Goal: Task Accomplishment & Management: Use online tool/utility

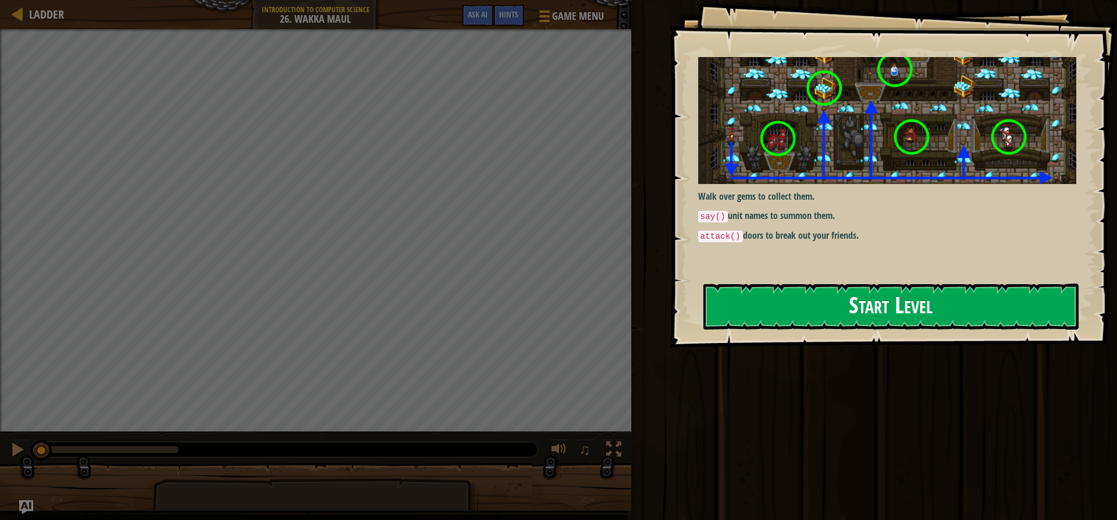
click at [788, 283] on button "Start Level" at bounding box center [890, 306] width 375 height 46
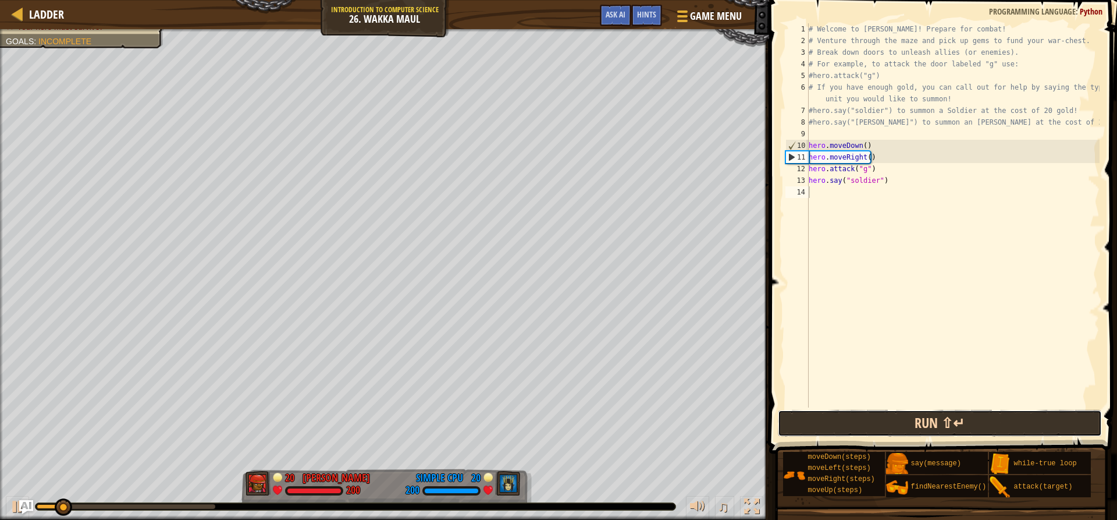
click at [916, 422] on button "Run ⇧↵" at bounding box center [939, 423] width 323 height 27
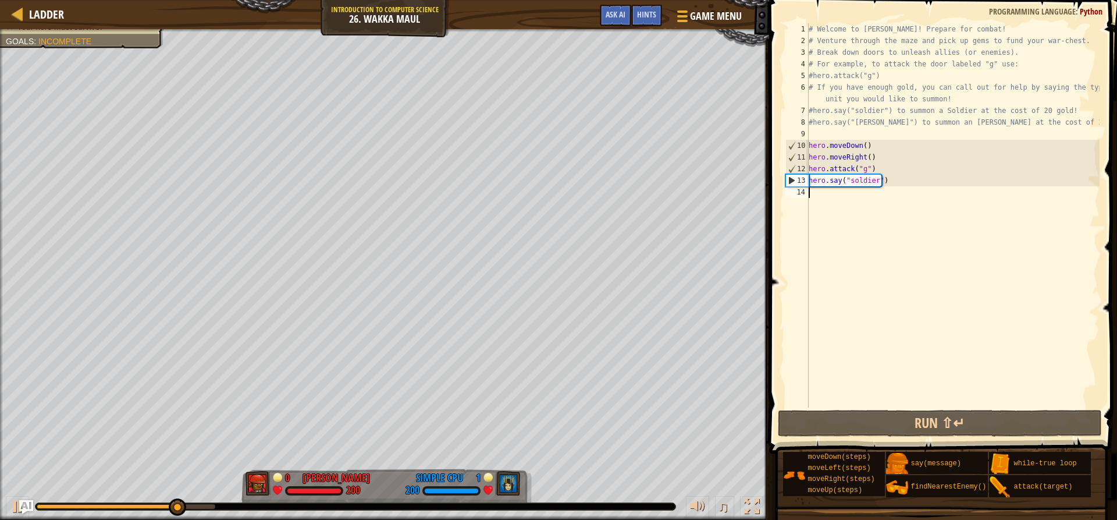
click at [862, 205] on div "# Welcome to [PERSON_NAME]! Prepare for combat! # Venture through the maze and …" at bounding box center [952, 226] width 293 height 407
type textarea "m"
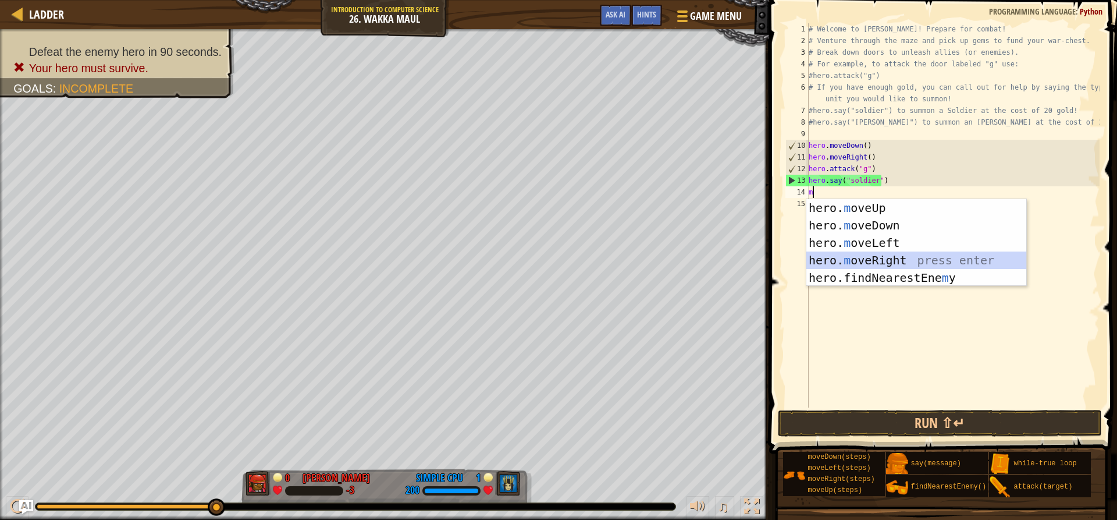
click at [883, 254] on div "hero. m oveUp press enter hero. m oveDown press enter hero. m oveLeft press ent…" at bounding box center [916, 260] width 220 height 122
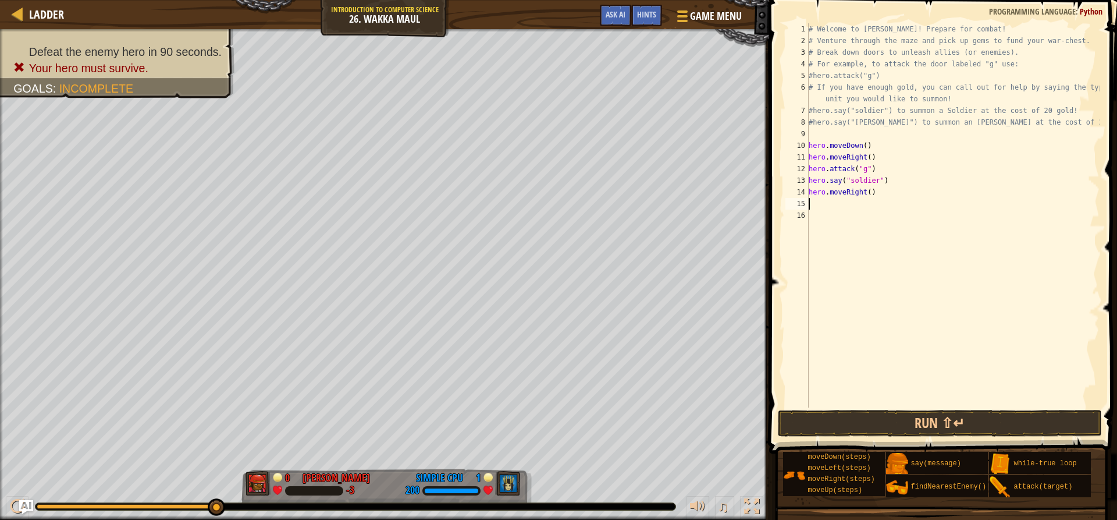
click at [879, 197] on div "# Welcome to [PERSON_NAME]! Prepare for combat! # Venture through the maze and …" at bounding box center [952, 226] width 293 height 407
click at [871, 194] on div "# Welcome to [PERSON_NAME]! Prepare for combat! # Venture through the maze and …" at bounding box center [952, 215] width 293 height 384
click at [866, 194] on div "# Welcome to [PERSON_NAME]! Prepare for combat! # Venture through the maze and …" at bounding box center [952, 226] width 293 height 407
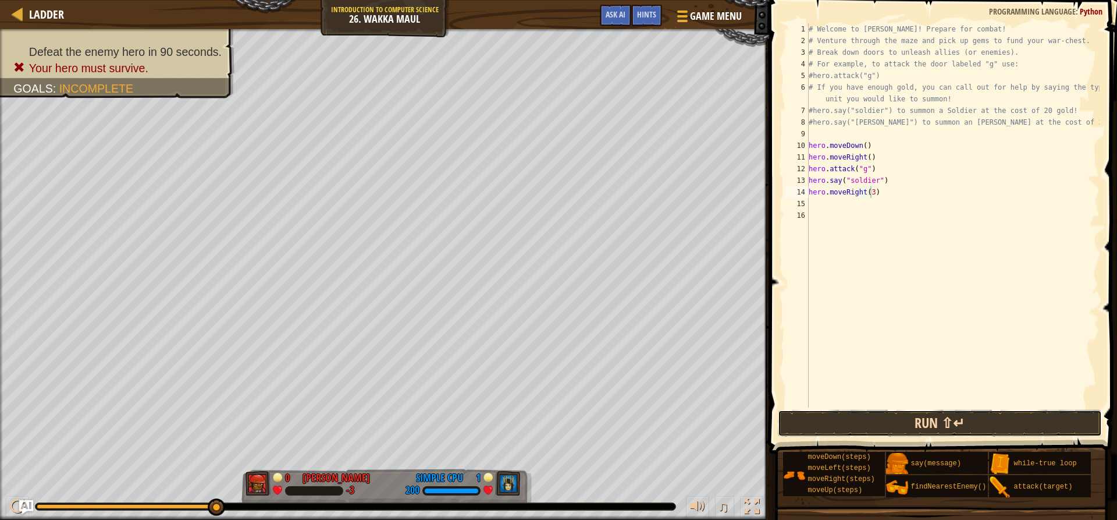
click at [958, 430] on button "Run ⇧↵" at bounding box center [939, 423] width 323 height 27
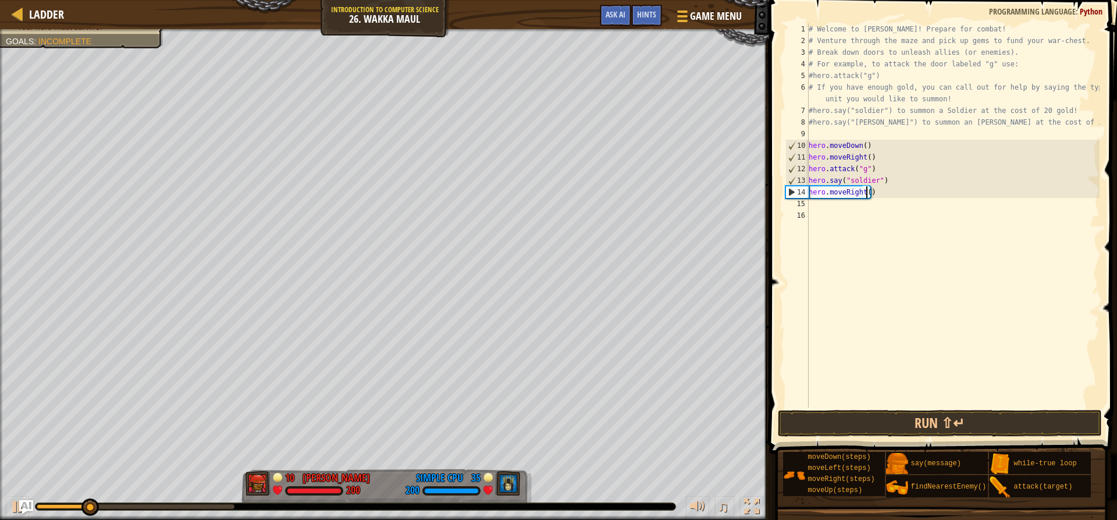
type textarea "hero.moveRight(4)"
click at [845, 399] on div "# Welcome to [PERSON_NAME]! Prepare for combat! # Venture through the maze and …" at bounding box center [952, 226] width 293 height 407
click at [840, 417] on button "Run ⇧↵" at bounding box center [939, 423] width 323 height 27
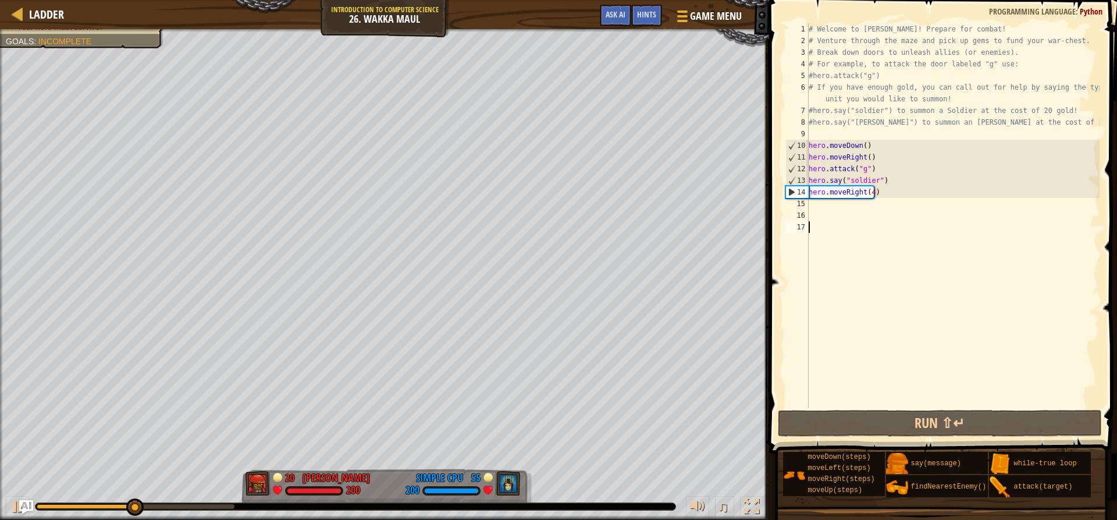
click at [826, 218] on div "# Welcome to [PERSON_NAME]! Prepare for combat! # Venture through the maze and …" at bounding box center [952, 226] width 293 height 407
click at [830, 206] on div "# Welcome to [PERSON_NAME]! Prepare for combat! # Venture through the maze and …" at bounding box center [952, 226] width 293 height 407
type textarea "j"
type textarea "h"
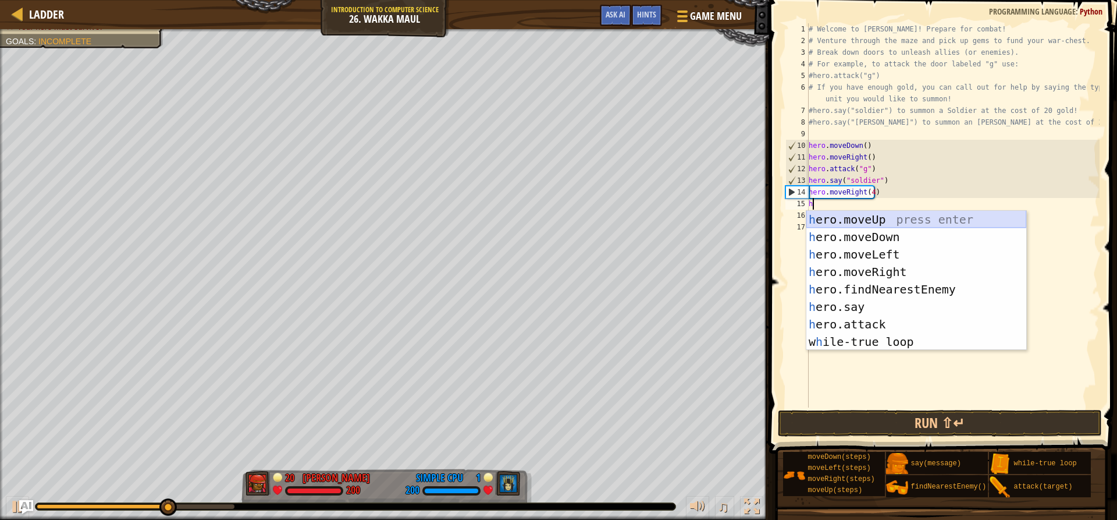
click at [867, 222] on div "h ero.moveUp press enter h ero.moveDown press enter h ero.moveLeft press enter …" at bounding box center [916, 298] width 220 height 175
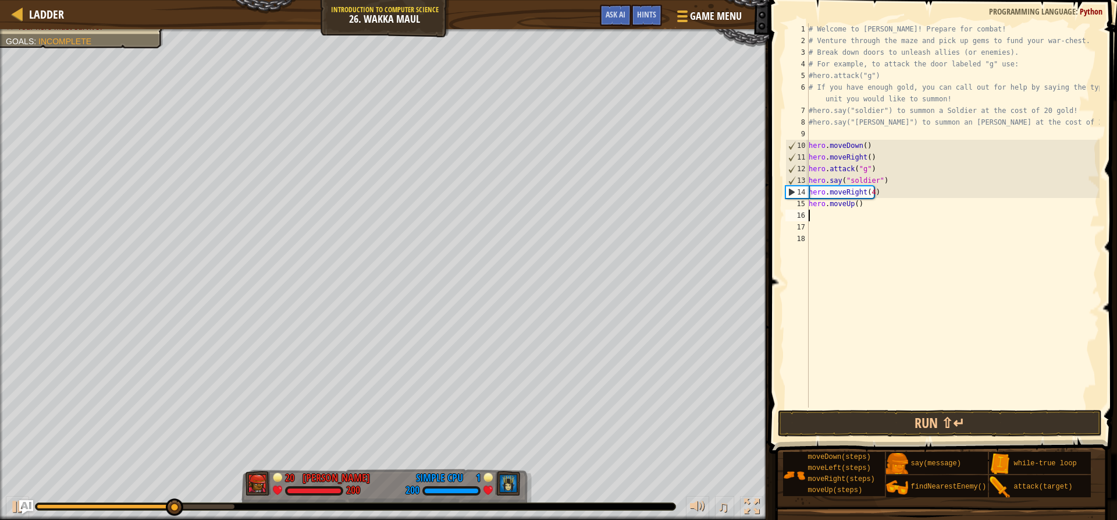
click at [855, 205] on div "# Welcome to [PERSON_NAME]! Prepare for combat! # Venture through the maze and …" at bounding box center [952, 226] width 293 height 407
type textarea "hero.moveUp(1)"
click at [832, 212] on div "# Welcome to [PERSON_NAME]! Prepare for combat! # Venture through the maze and …" at bounding box center [952, 226] width 293 height 407
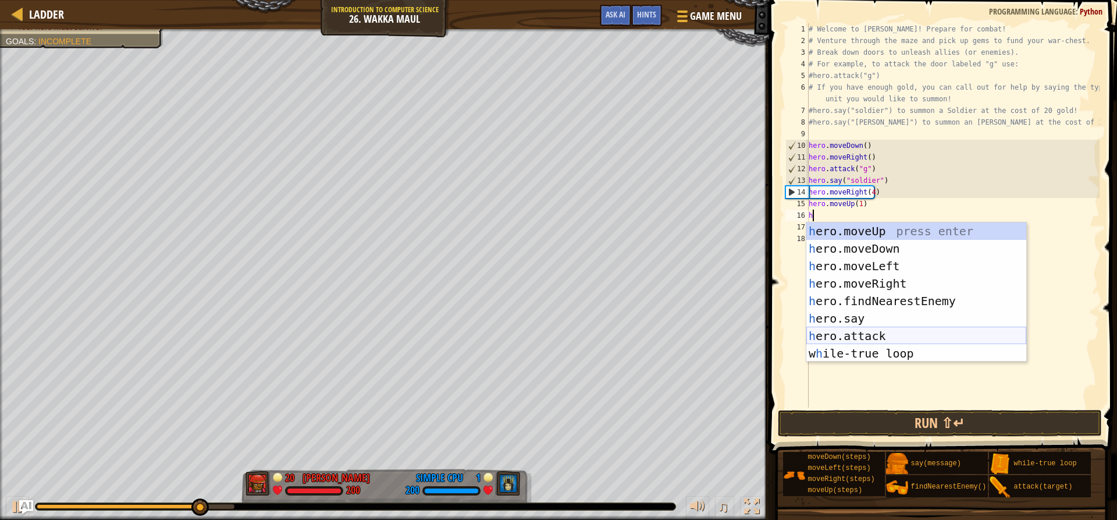
click at [834, 333] on div "h ero.moveUp press enter h ero.moveDown press enter h ero.moveLeft press enter …" at bounding box center [916, 309] width 220 height 175
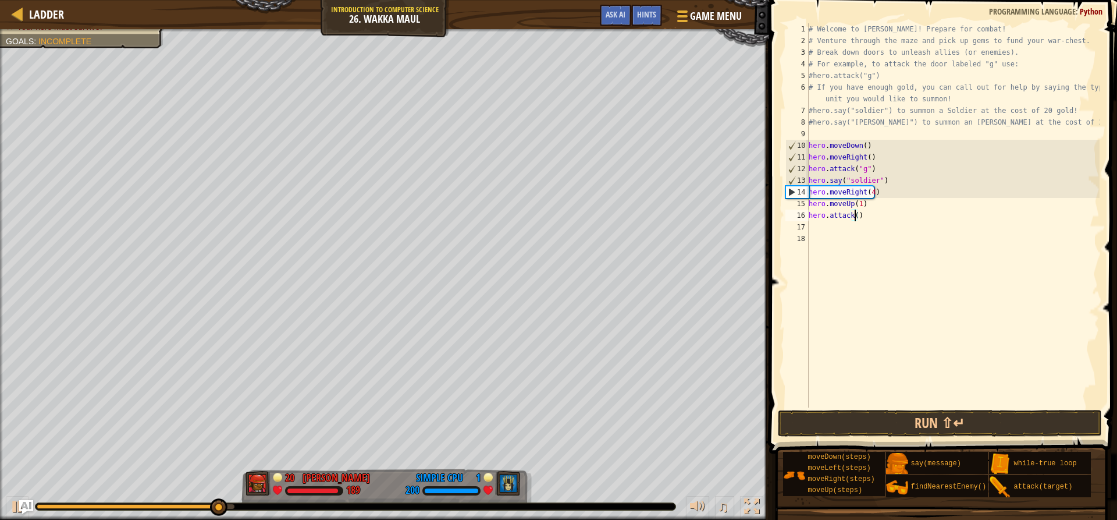
scroll to position [5, 4]
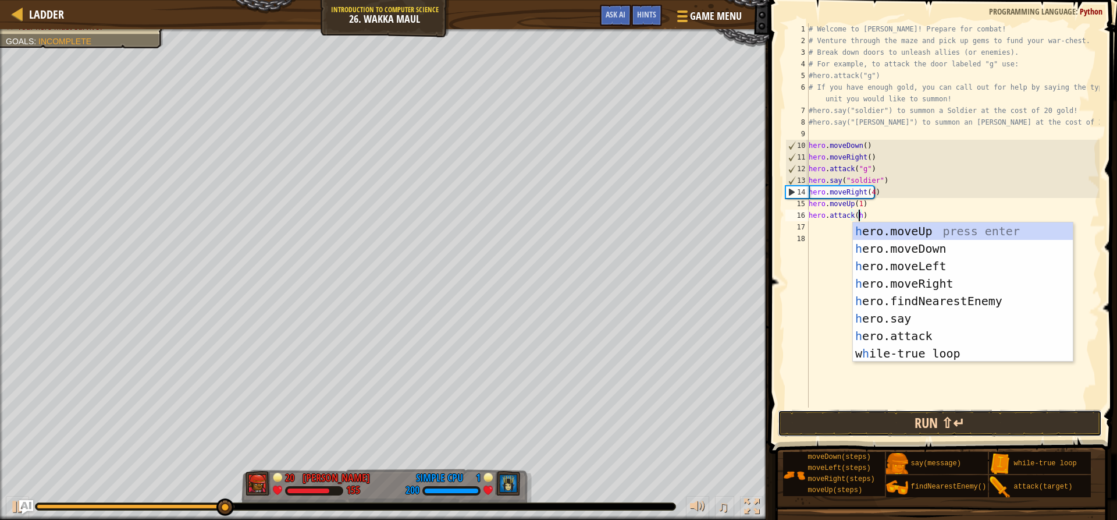
click at [927, 427] on button "Run ⇧↵" at bounding box center [939, 423] width 323 height 27
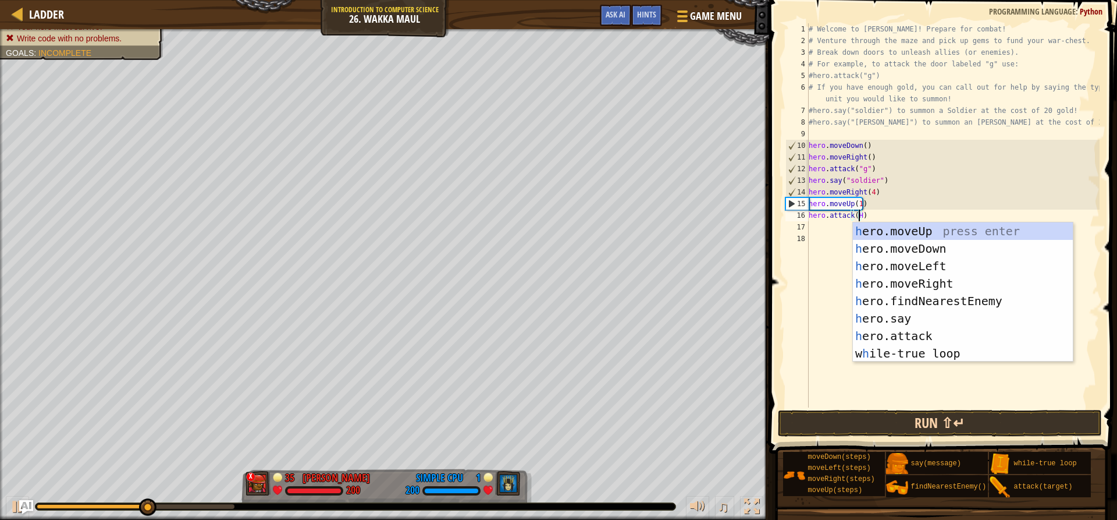
type textarea "hero.attack(H)"
click at [845, 418] on button "Run ⇧↵" at bounding box center [939, 423] width 323 height 27
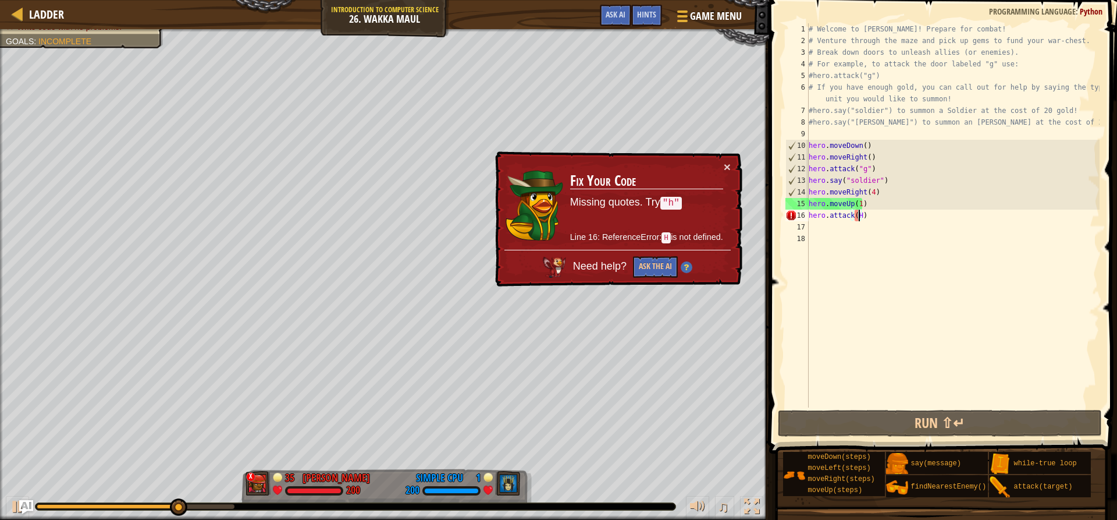
click at [728, 158] on div "× Fix Your Code Missing quotes. Try "h" Line 16: ReferenceError: H is not defin…" at bounding box center [618, 219] width 250 height 136
click at [735, 168] on div "× Fix Your Code Missing quotes. Try "h" Line 16: ReferenceError: H is not defin…" at bounding box center [618, 219] width 250 height 136
click at [728, 167] on button "×" at bounding box center [727, 167] width 7 height 12
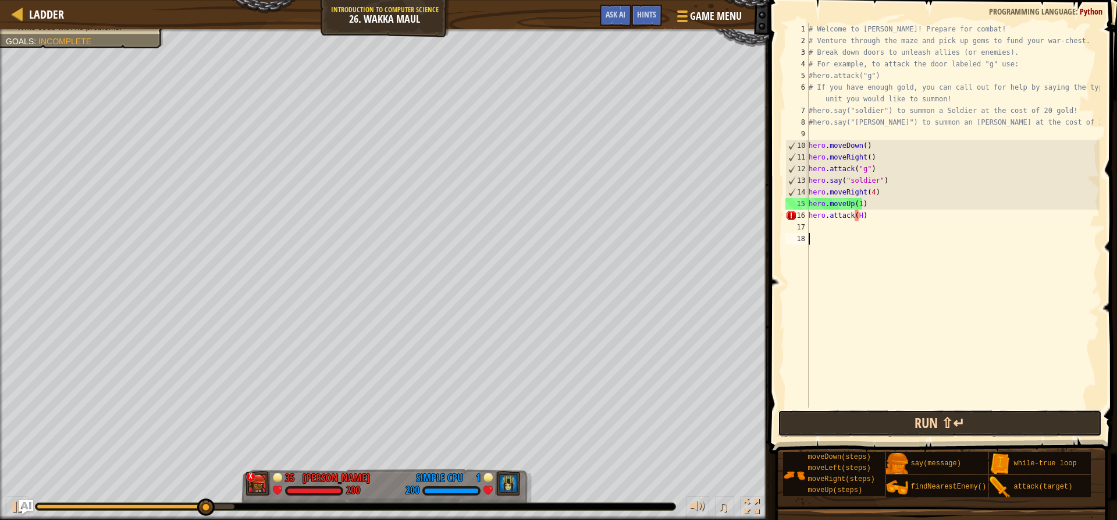
click at [813, 417] on button "Run ⇧↵" at bounding box center [939, 423] width 323 height 27
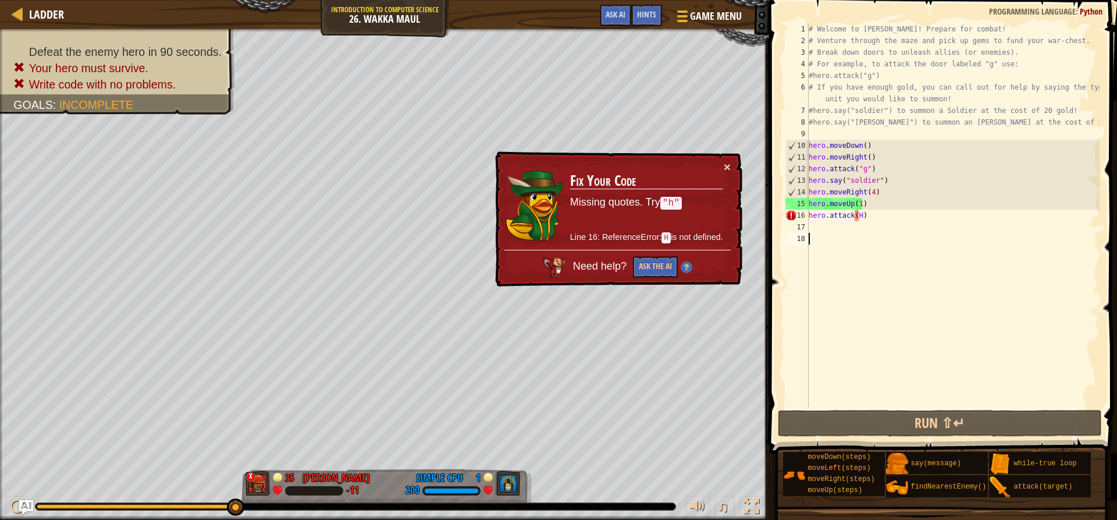
click at [635, 228] on td "Fix Your Code Missing quotes. Try "h" Line 16: ReferenceError: H is not defined." at bounding box center [647, 205] width 154 height 89
click at [663, 261] on button "Ask the AI" at bounding box center [655, 267] width 45 height 22
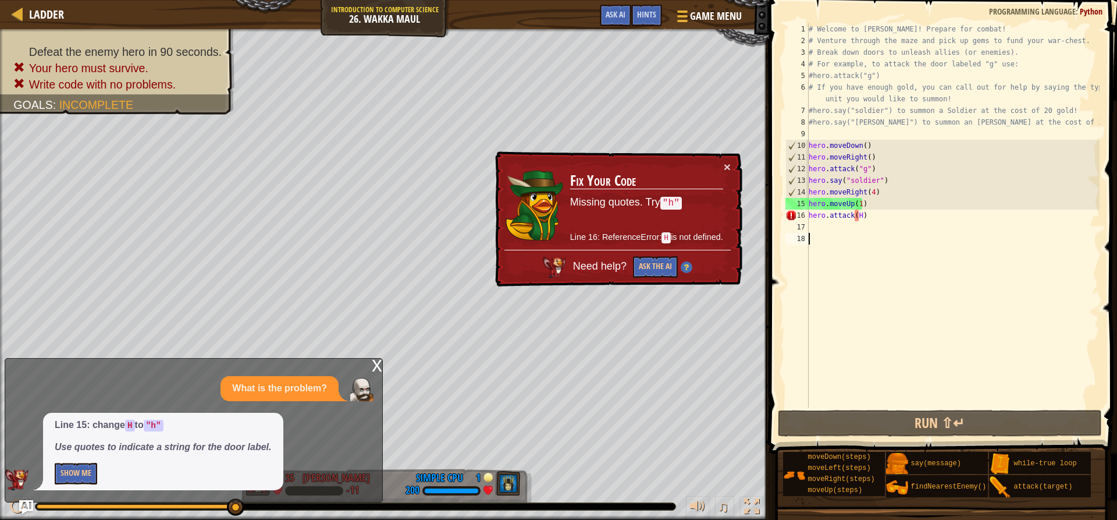
click at [857, 217] on div "# Welcome to [PERSON_NAME]! Prepare for combat! # Venture through the maze and …" at bounding box center [952, 226] width 293 height 407
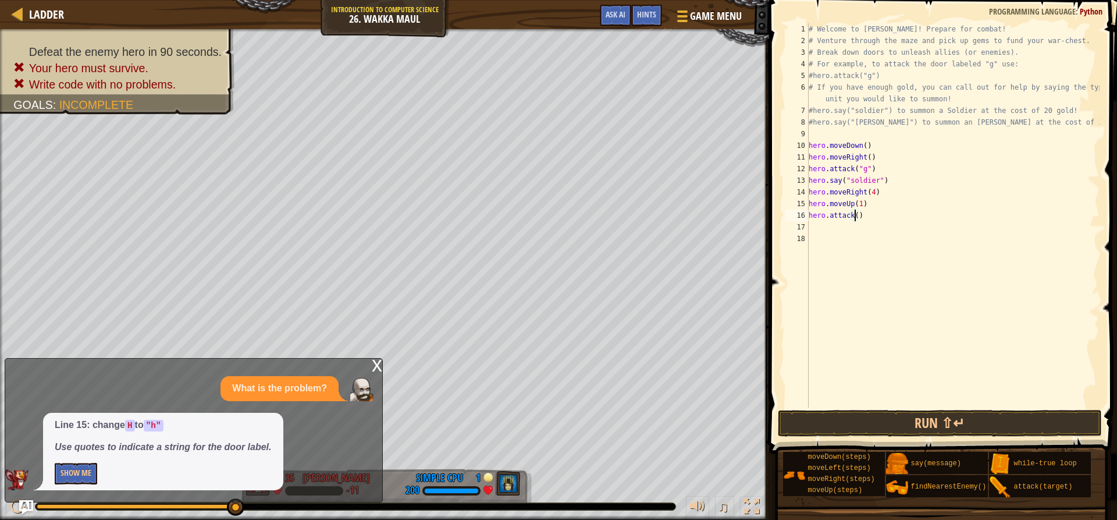
type textarea "hero.attack(h)"
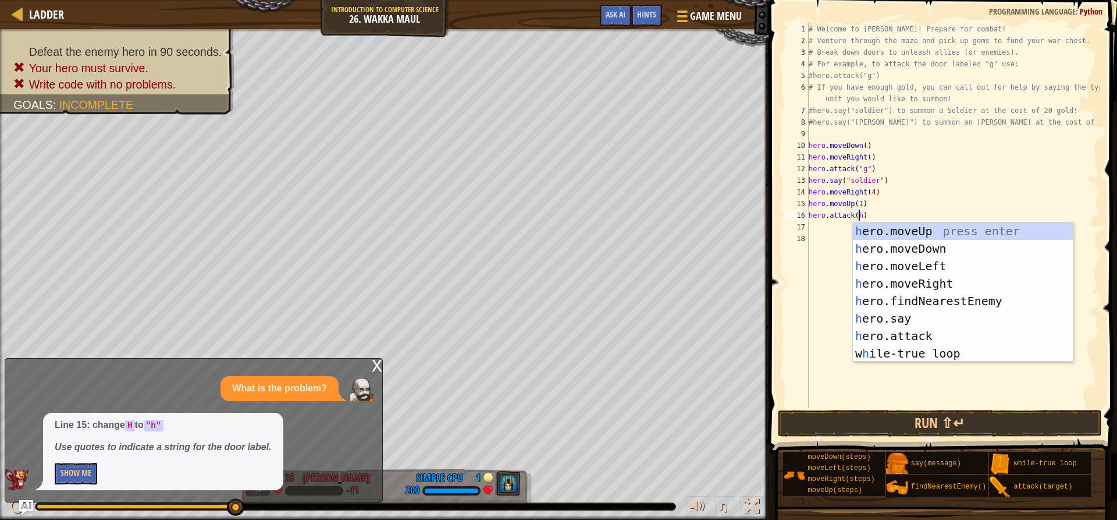
scroll to position [5, 4]
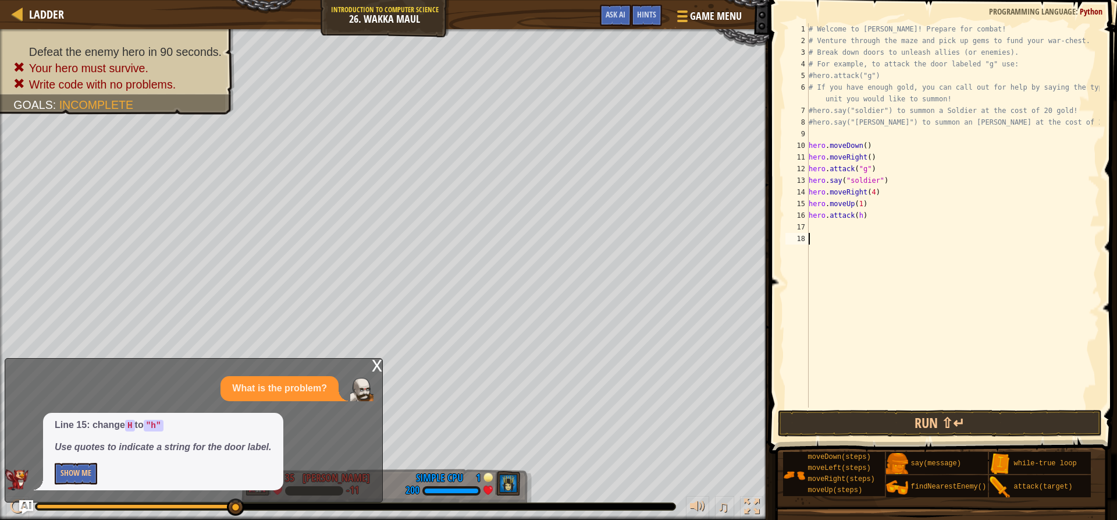
scroll to position [5, 0]
drag, startPoint x: 1034, startPoint y: 436, endPoint x: 1013, endPoint y: 428, distance: 22.5
click at [1033, 435] on button "Run ⇧↵" at bounding box center [939, 423] width 323 height 27
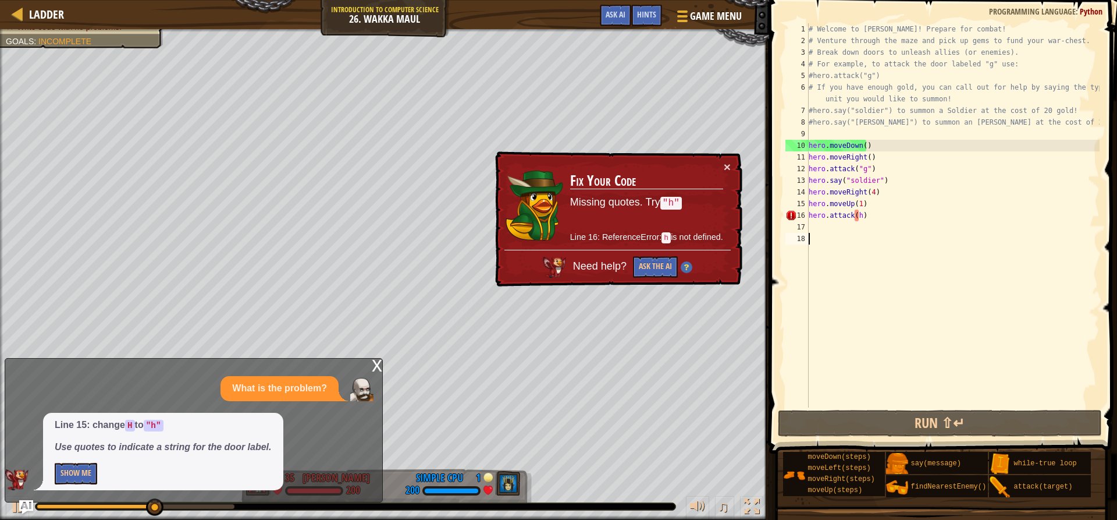
click at [855, 218] on div "# Welcome to [PERSON_NAME]! Prepare for combat! # Venture through the maze and …" at bounding box center [952, 226] width 293 height 407
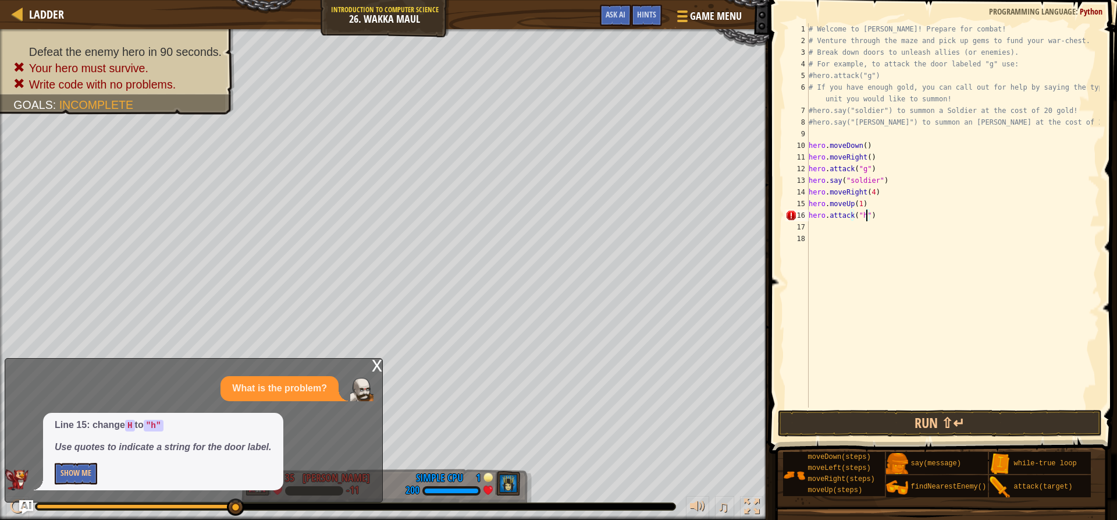
scroll to position [5, 5]
type textarea "hero.attack("h")"
click at [799, 410] on button "Run ⇧↵" at bounding box center [939, 423] width 323 height 27
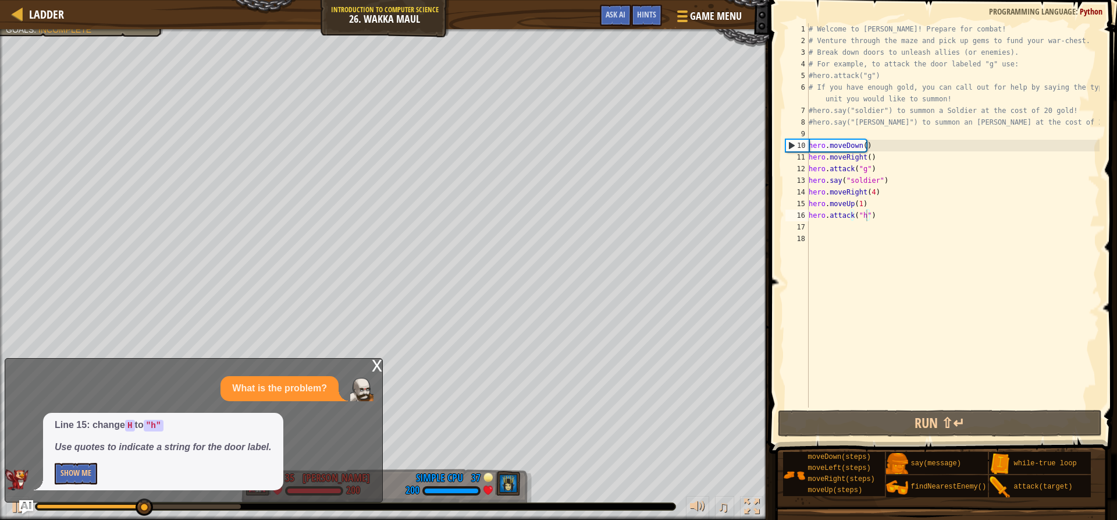
click at [377, 364] on div "x" at bounding box center [377, 364] width 10 height 12
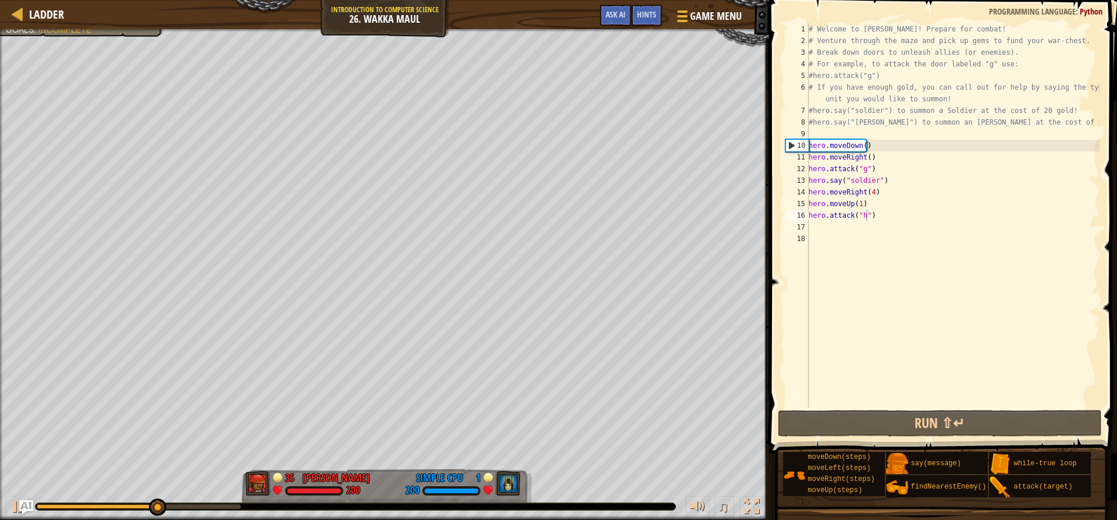
click at [826, 223] on div "# Welcome to [PERSON_NAME]! Prepare for combat! # Venture through the maze and …" at bounding box center [952, 226] width 293 height 407
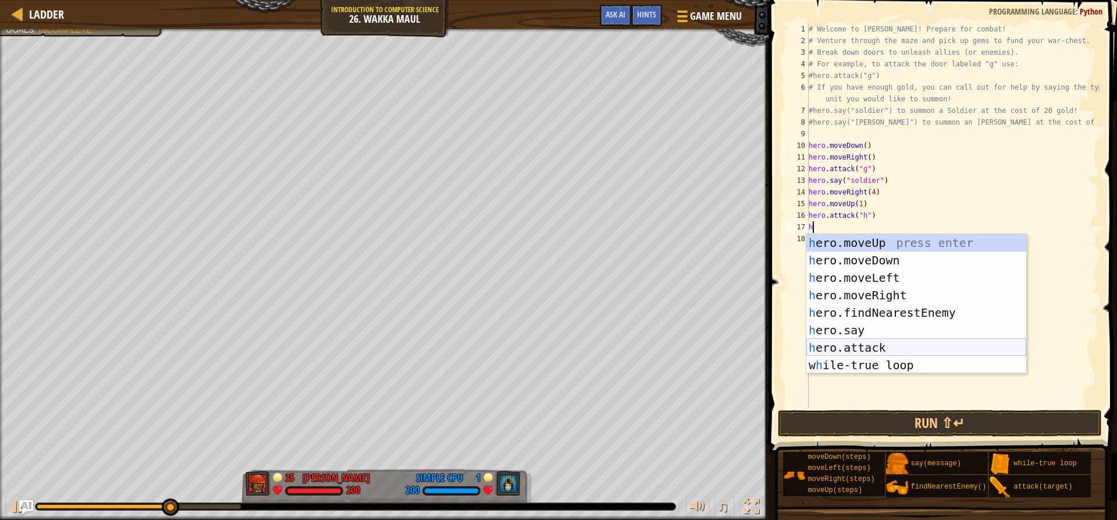
click at [856, 347] on div "h ero.moveUp press enter h ero.moveDown press enter h ero.moveLeft press enter …" at bounding box center [916, 321] width 220 height 175
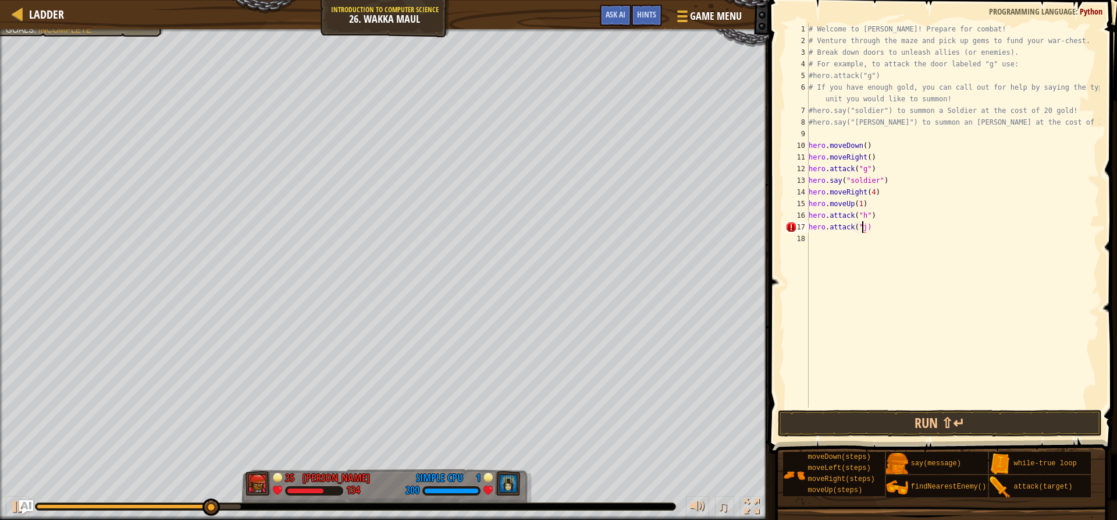
scroll to position [5, 5]
click at [878, 426] on button "Run ⇧↵" at bounding box center [939, 423] width 323 height 27
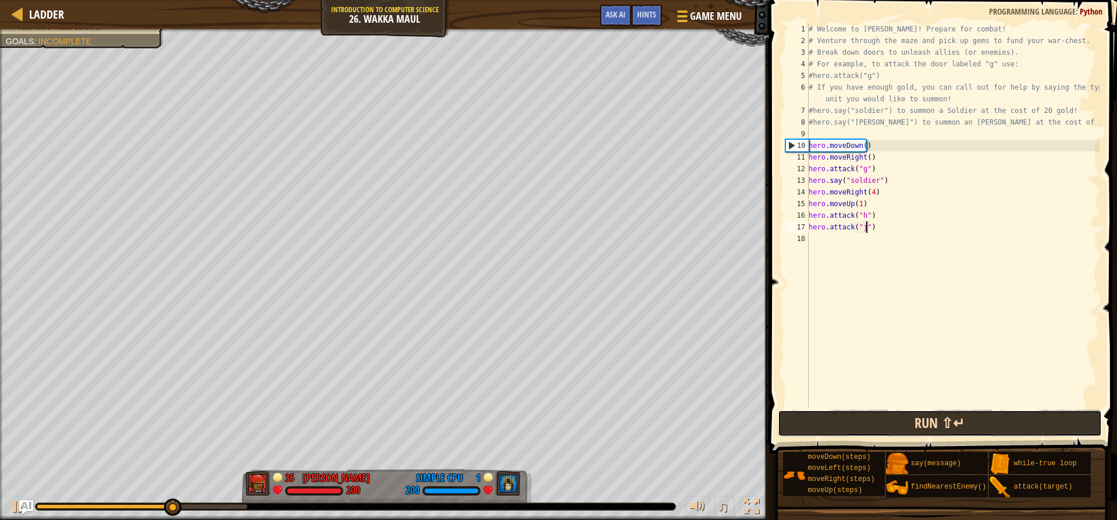
drag, startPoint x: 795, startPoint y: 425, endPoint x: 792, endPoint y: 418, distance: 8.3
click at [794, 424] on button "Run ⇧↵" at bounding box center [939, 423] width 323 height 27
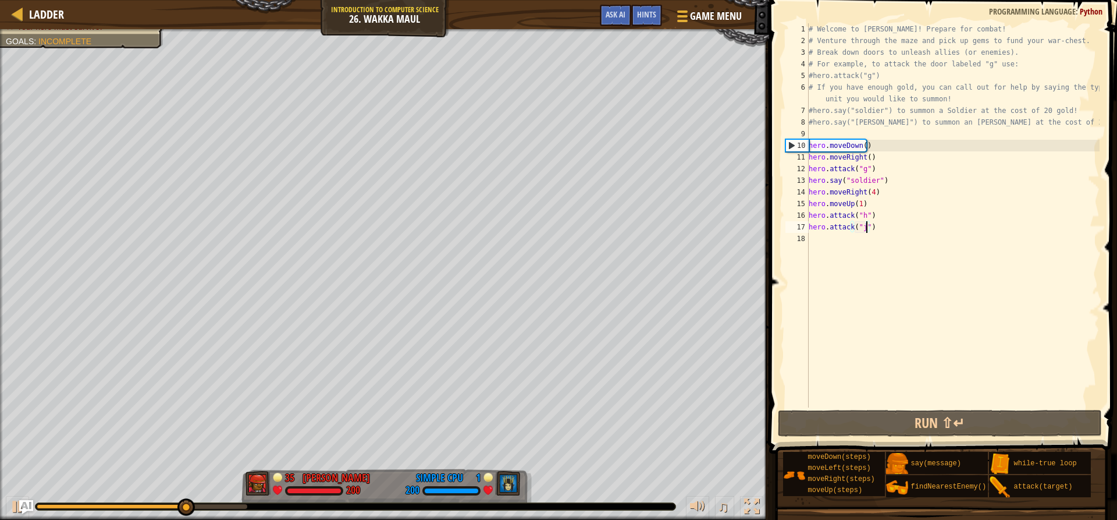
click at [862, 227] on div "# Welcome to [PERSON_NAME]! Prepare for combat! # Venture through the maze and …" at bounding box center [952, 226] width 293 height 407
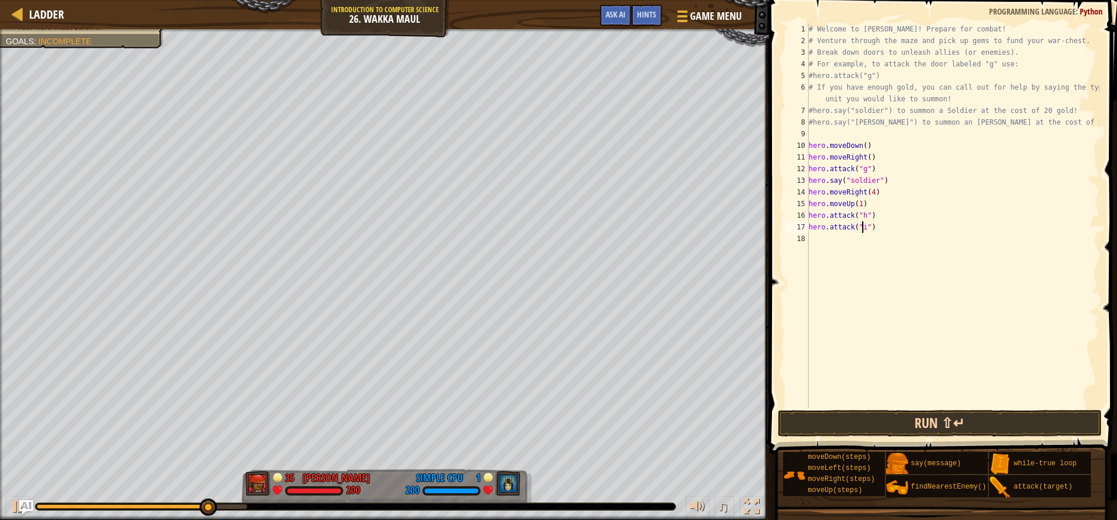
type textarea "hero.attack("i")"
click at [867, 413] on button "Run ⇧↵" at bounding box center [939, 423] width 323 height 27
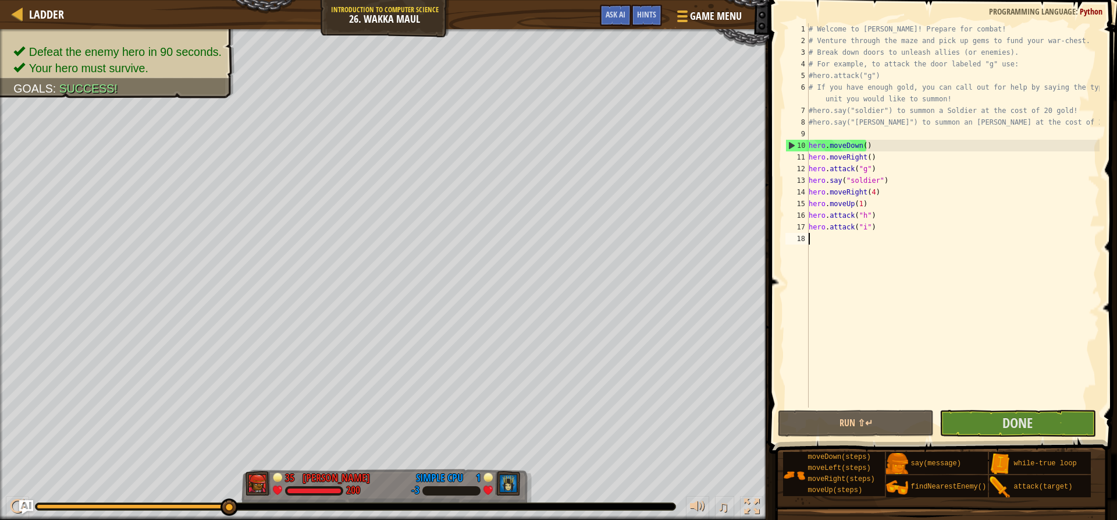
type textarea "h"
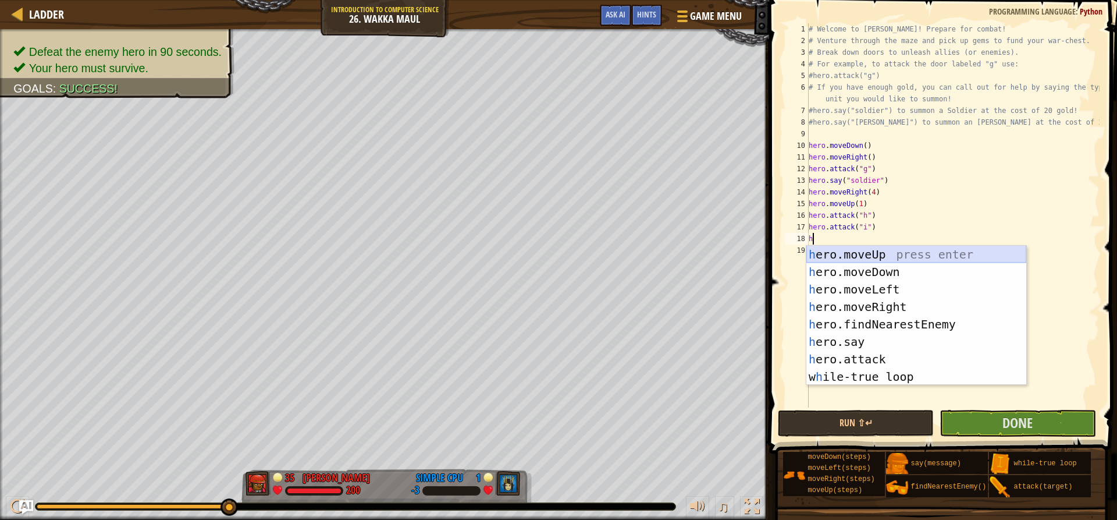
click at [854, 253] on div "h ero.moveUp press enter h ero.moveDown press enter h ero.moveLeft press enter …" at bounding box center [916, 333] width 220 height 175
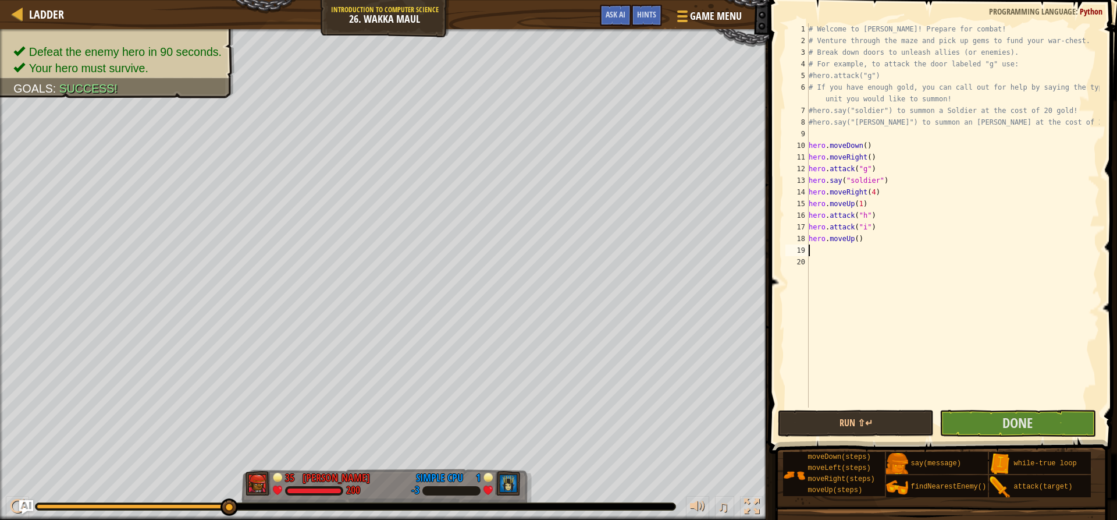
click at [855, 236] on div "# Welcome to [PERSON_NAME]! Prepare for combat! # Venture through the maze and …" at bounding box center [952, 226] width 293 height 407
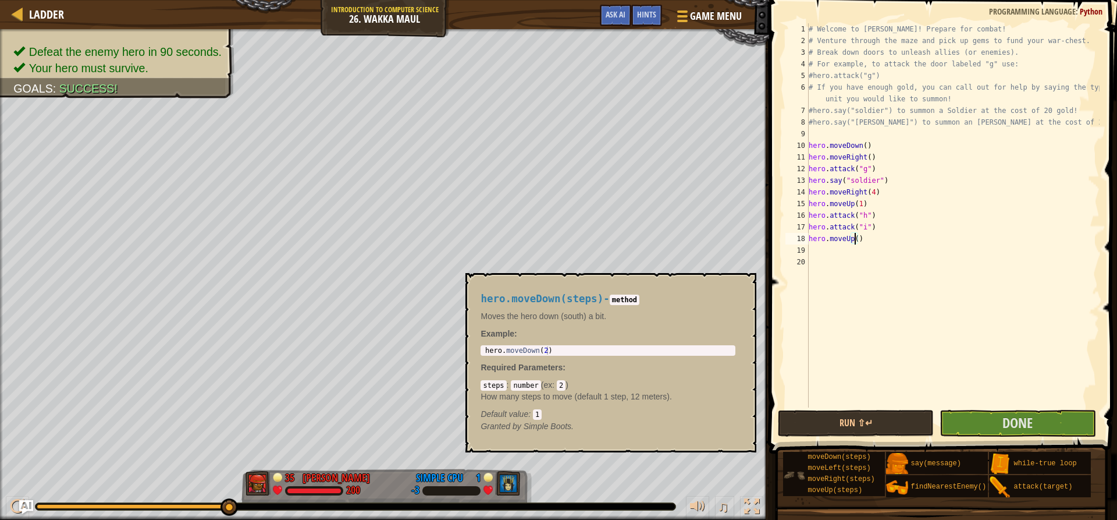
scroll to position [5, 4]
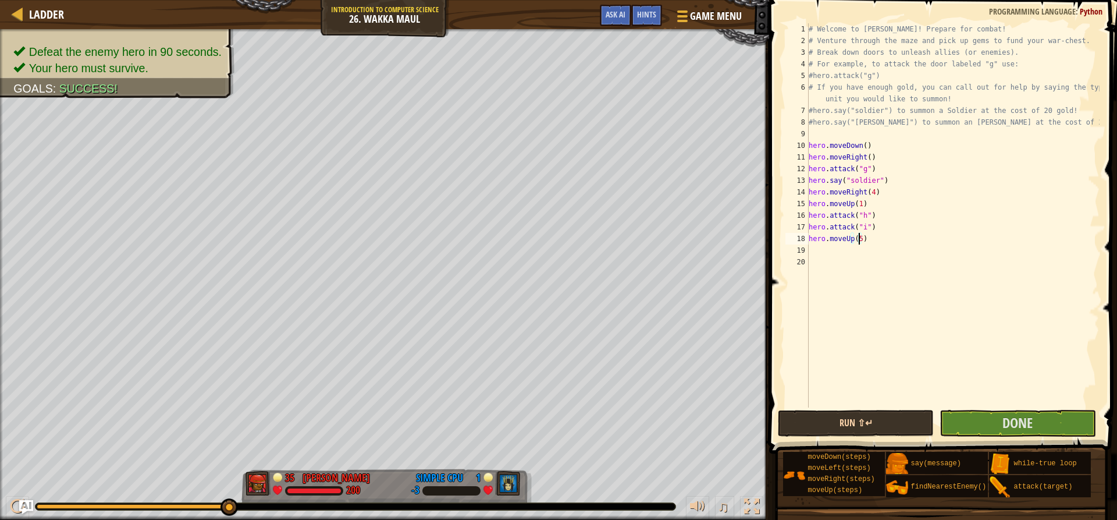
type textarea "hero.moveUp(5)"
click at [878, 424] on button "Run ⇧↵" at bounding box center [856, 423] width 156 height 27
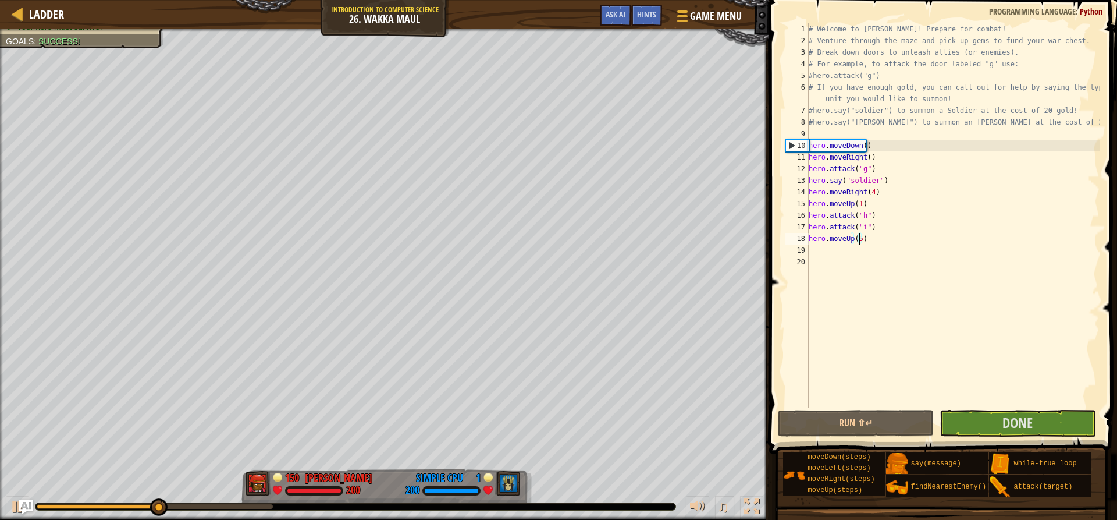
click at [857, 248] on div "# Welcome to [PERSON_NAME]! Prepare for combat! # Venture through the maze and …" at bounding box center [952, 226] width 293 height 407
type textarea "h"
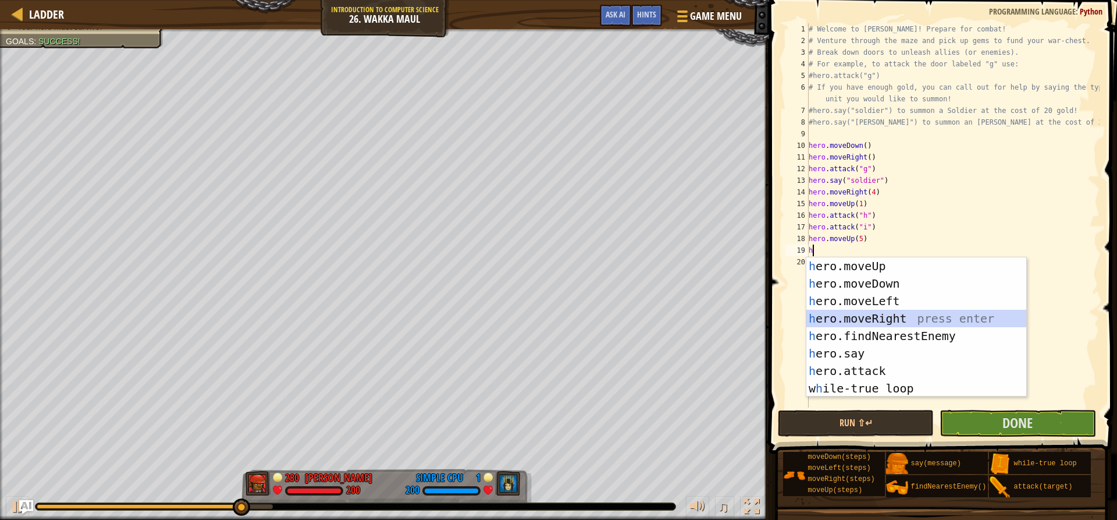
click at [836, 312] on div "h ero.moveUp press enter h ero.moveDown press enter h ero.moveLeft press enter …" at bounding box center [916, 344] width 220 height 175
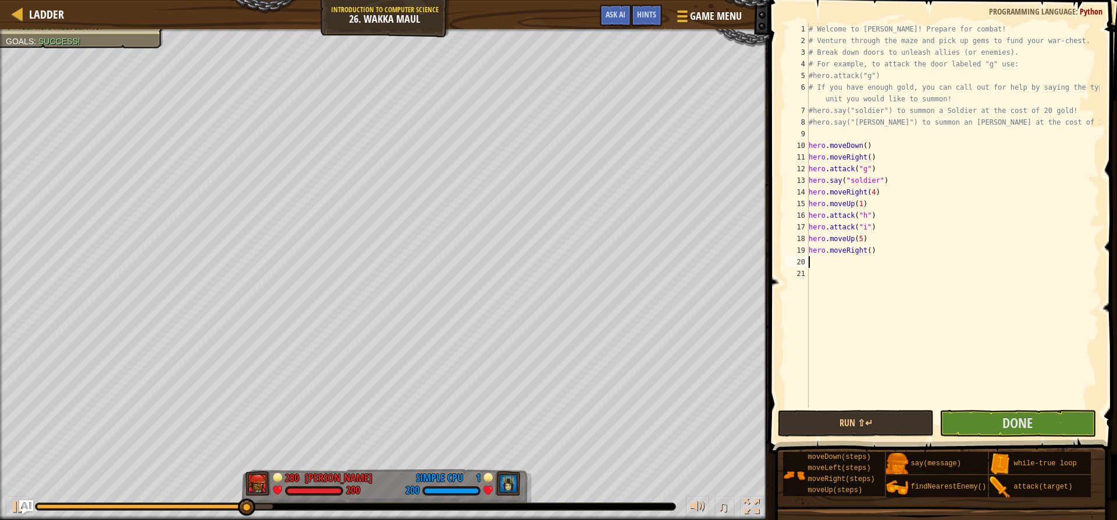
click at [866, 253] on div "# Welcome to [PERSON_NAME]! Prepare for combat! # Venture through the maze and …" at bounding box center [952, 226] width 293 height 407
type textarea "hero.moveRight(2)"
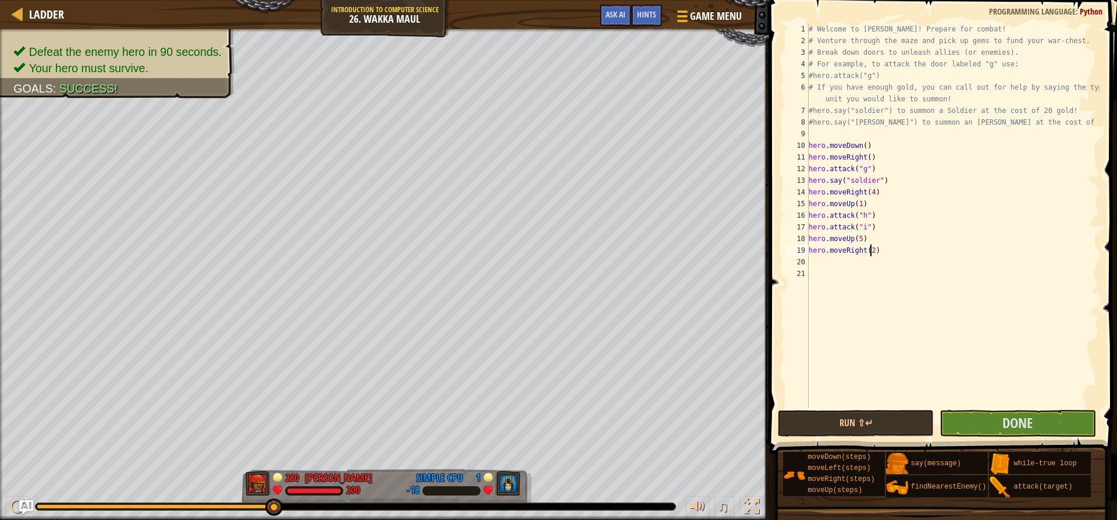
click at [837, 262] on div "# Welcome to [PERSON_NAME]! Prepare for combat! # Venture through the maze and …" at bounding box center [952, 226] width 293 height 407
type textarea "h"
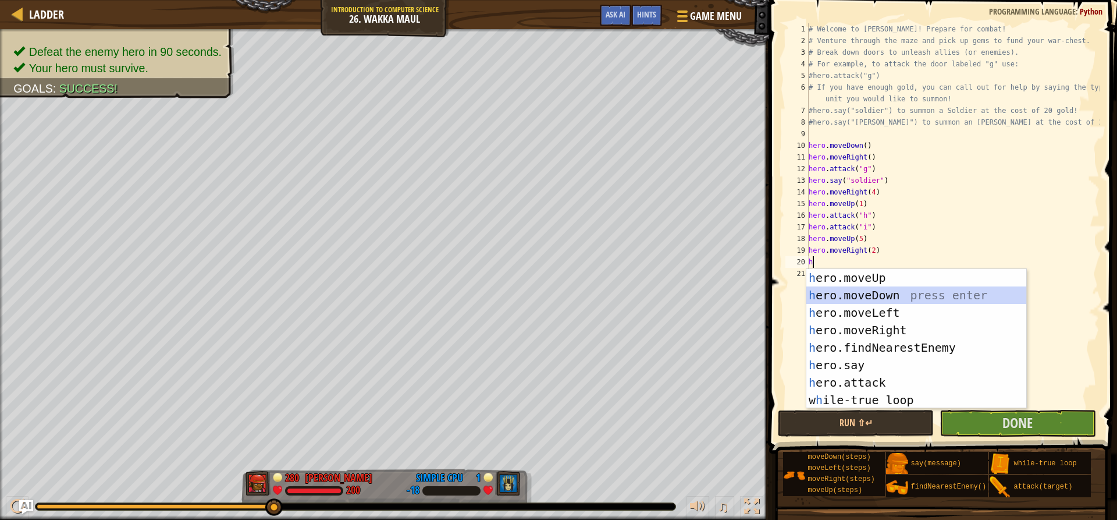
click at [859, 298] on div "h ero.moveUp press enter h ero.moveDown press enter h ero.moveLeft press enter …" at bounding box center [916, 356] width 220 height 175
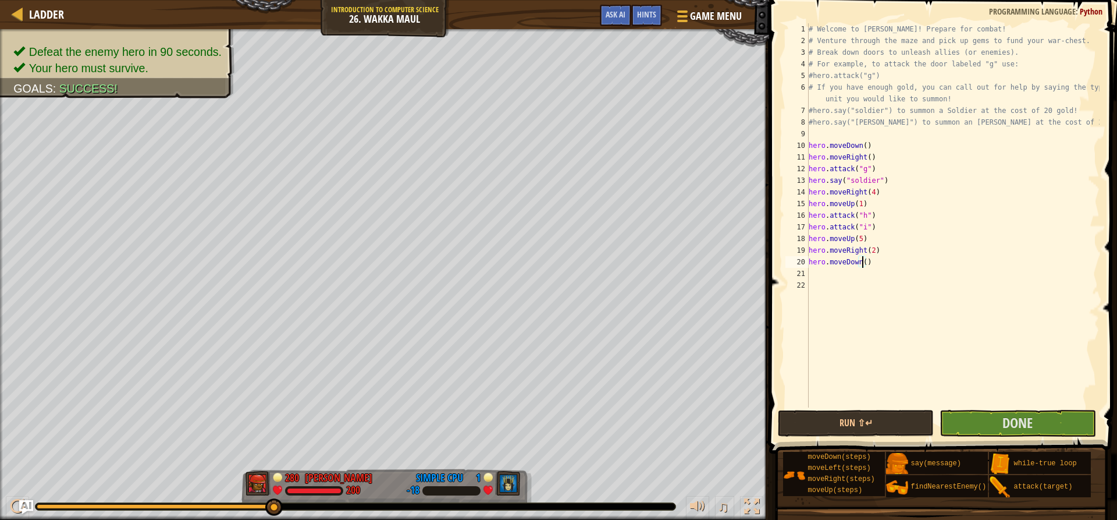
click at [862, 262] on div "# Welcome to [PERSON_NAME]! Prepare for combat! # Venture through the maze and …" at bounding box center [952, 226] width 293 height 407
type textarea "hero.moveDown(2)"
click at [965, 427] on div "hero.moveDown(2) 1 2 3 4 5 6 7 8 9 10 11 12 13 14 15 16 17 18 19 20 21 22 # Wel…" at bounding box center [941, 250] width 351 height 488
drag, startPoint x: 962, startPoint y: 439, endPoint x: 958, endPoint y: 433, distance: 7.1
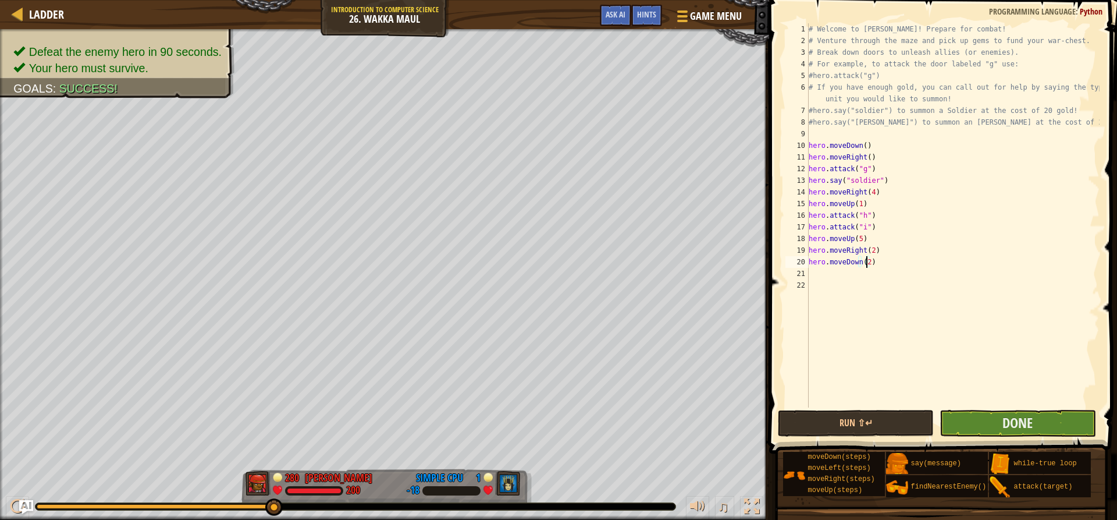
click at [959, 435] on div "hero.moveDown(2) 1 2 3 4 5 6 7 8 9 10 11 12 13 14 15 16 17 18 19 20 21 22 # Wel…" at bounding box center [941, 250] width 351 height 488
click at [955, 405] on div "# Welcome to [PERSON_NAME]! Prepare for combat! # Venture through the maze and …" at bounding box center [952, 226] width 293 height 407
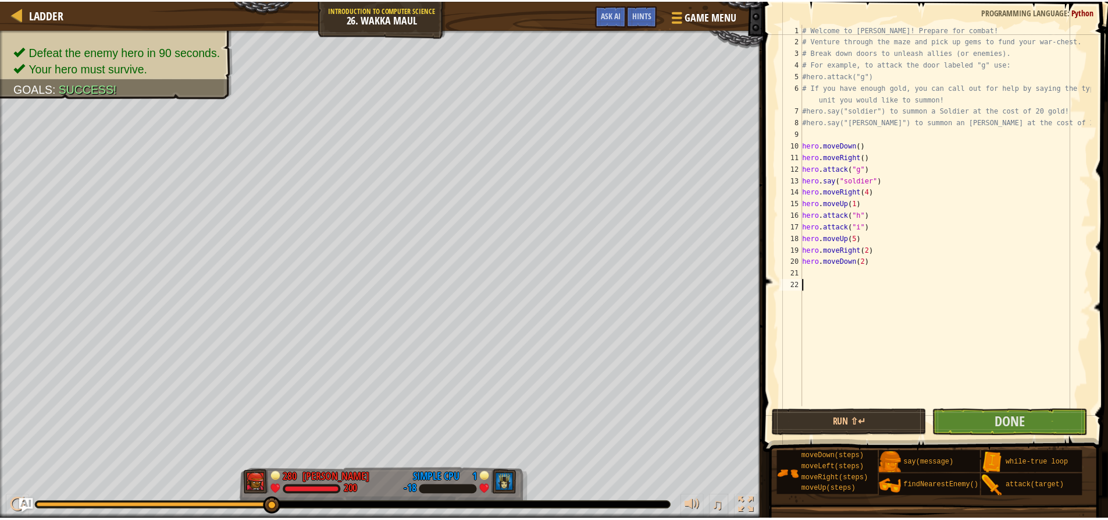
scroll to position [5, 0]
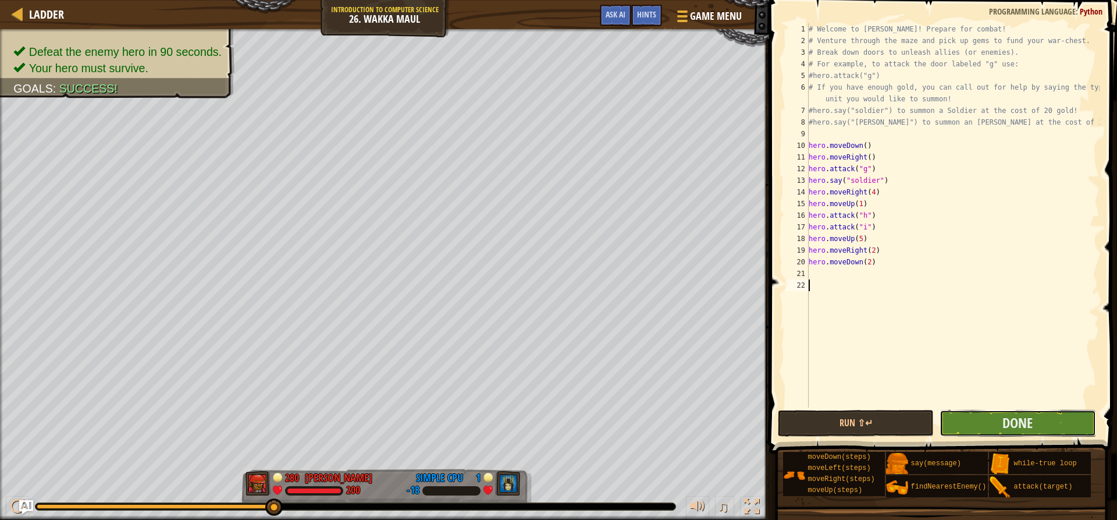
click at [942, 418] on button "Done" at bounding box center [1018, 423] width 156 height 27
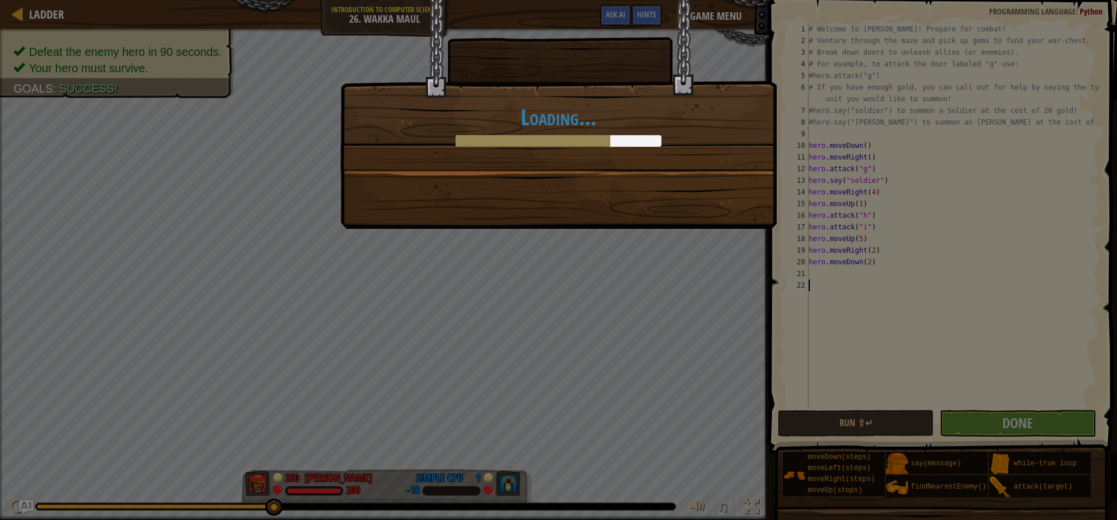
click at [736, 315] on div "Loading..." at bounding box center [558, 260] width 1117 height 520
click at [548, 259] on div "Loading..." at bounding box center [558, 260] width 1117 height 520
click at [634, 341] on div "Loading..." at bounding box center [558, 260] width 1117 height 520
click at [634, 340] on div "Loading..." at bounding box center [558, 260] width 1117 height 520
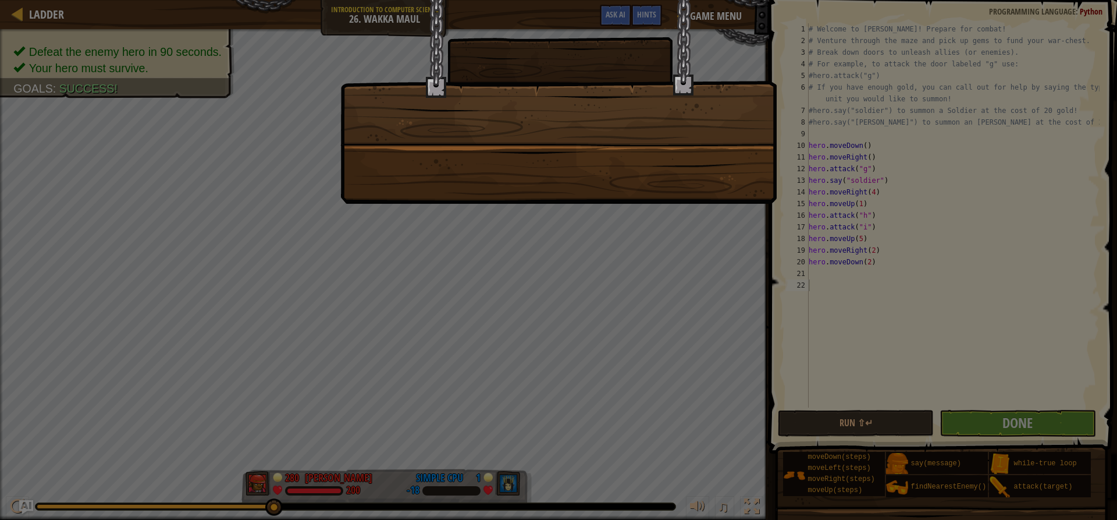
click at [285, 405] on div at bounding box center [558, 260] width 1117 height 520
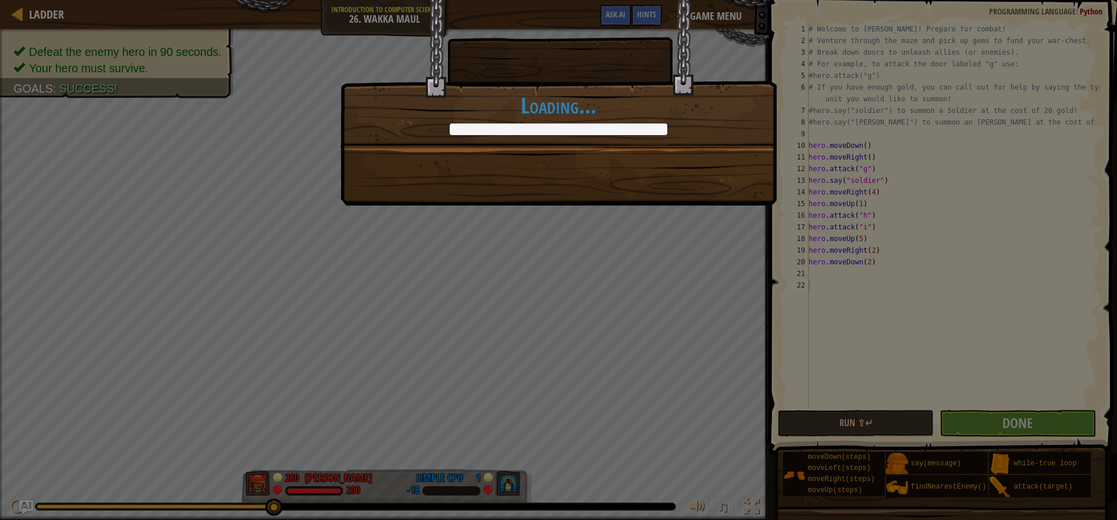
click at [433, 149] on div "Wakka wakka wakka! +0 +0 Continue Loading..." at bounding box center [558, 102] width 436 height 205
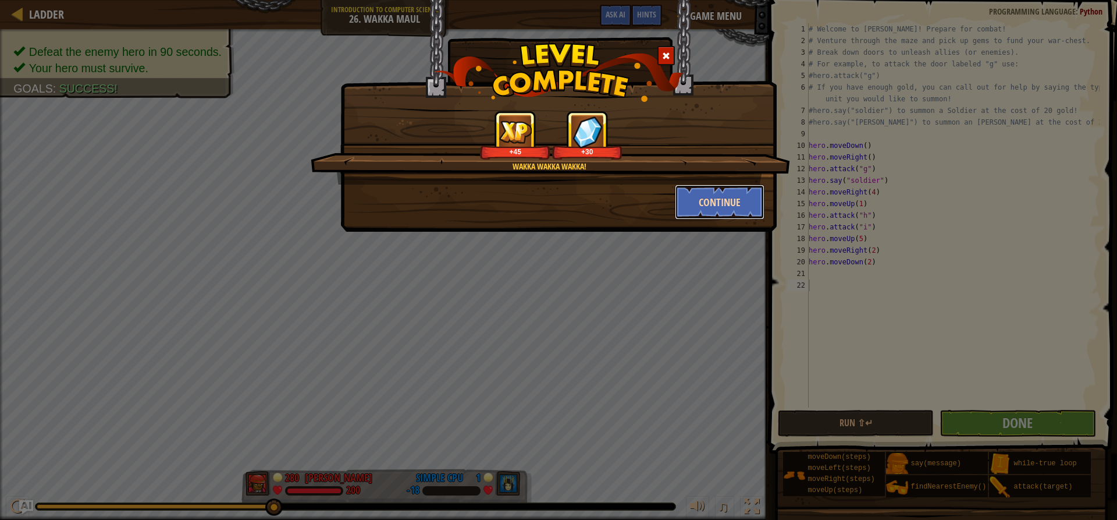
click at [735, 208] on button "Continue" at bounding box center [720, 201] width 90 height 35
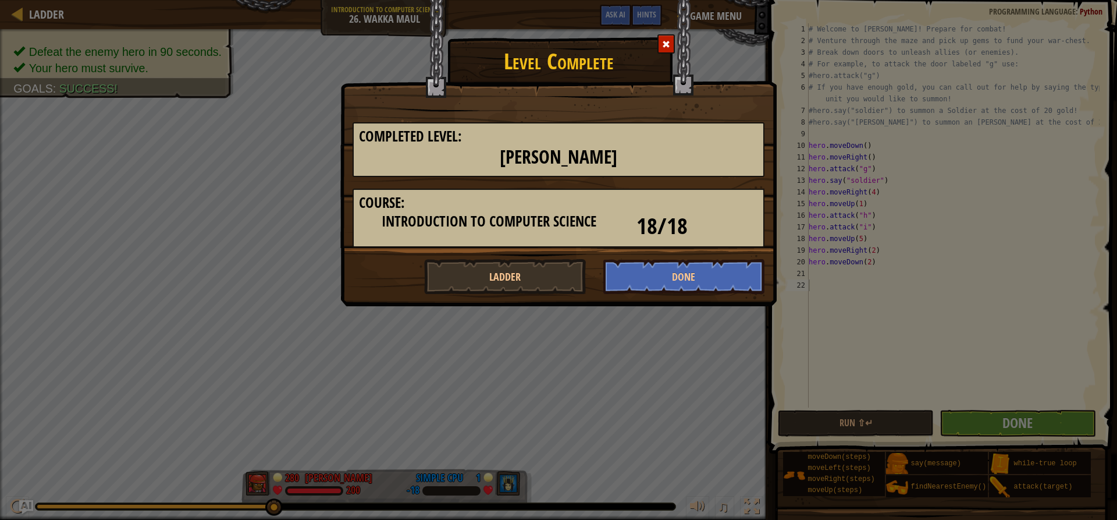
click at [731, 209] on h3 "Course:" at bounding box center [558, 203] width 399 height 16
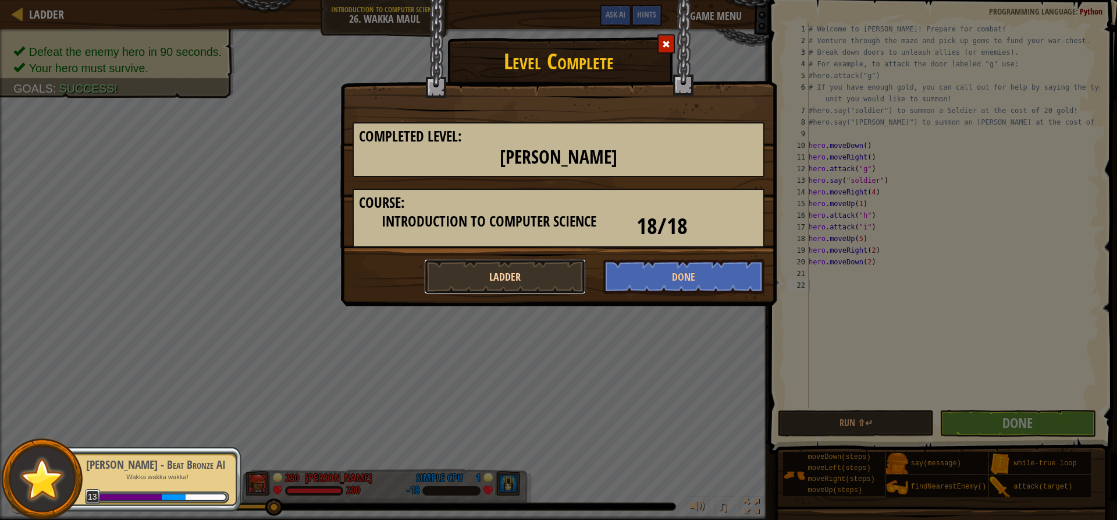
click at [521, 261] on button "Ladder" at bounding box center [505, 276] width 162 height 35
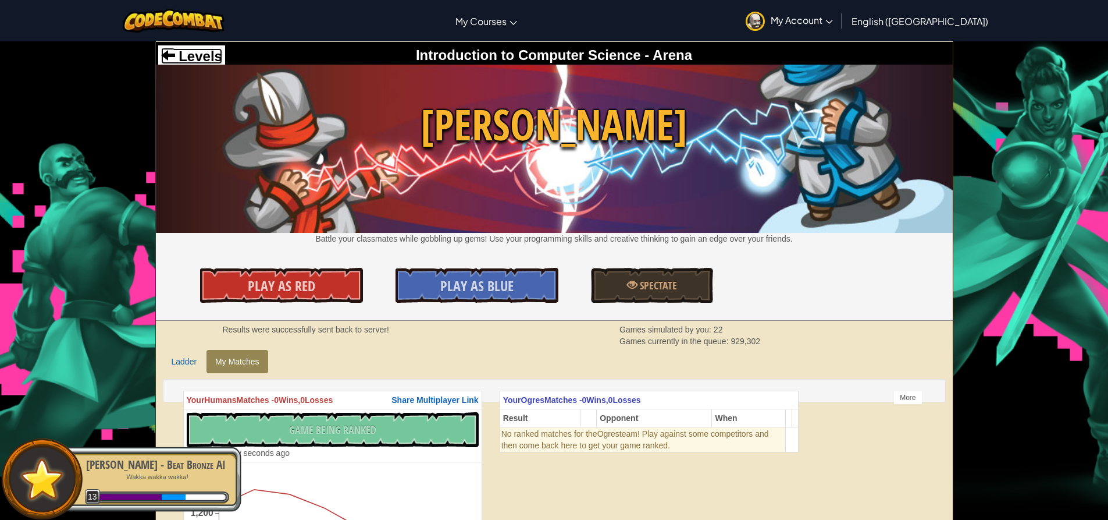
click at [177, 56] on span "Levels" at bounding box center [198, 56] width 47 height 16
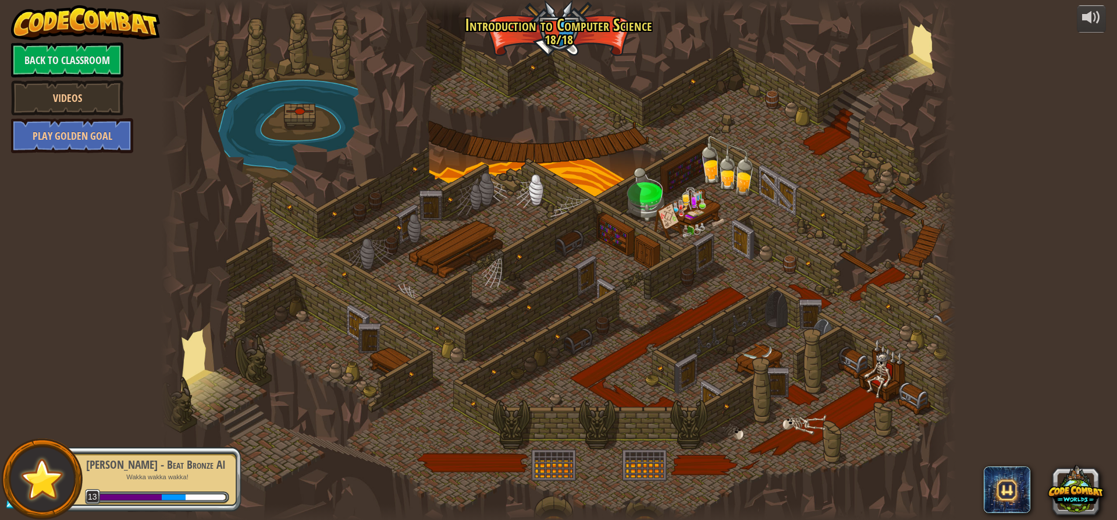
click at [680, 194] on div at bounding box center [558, 260] width 795 height 520
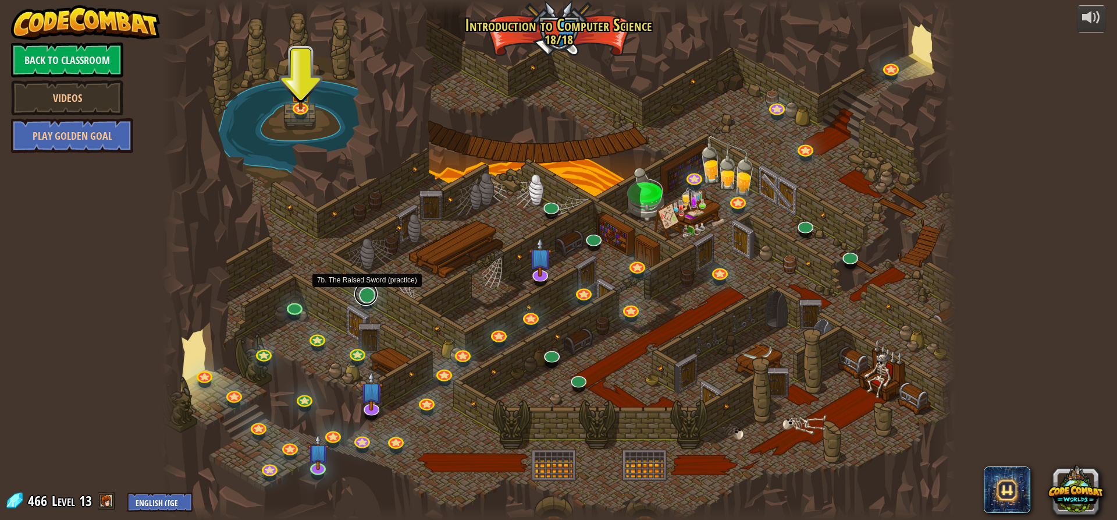
click at [372, 298] on link at bounding box center [365, 293] width 23 height 23
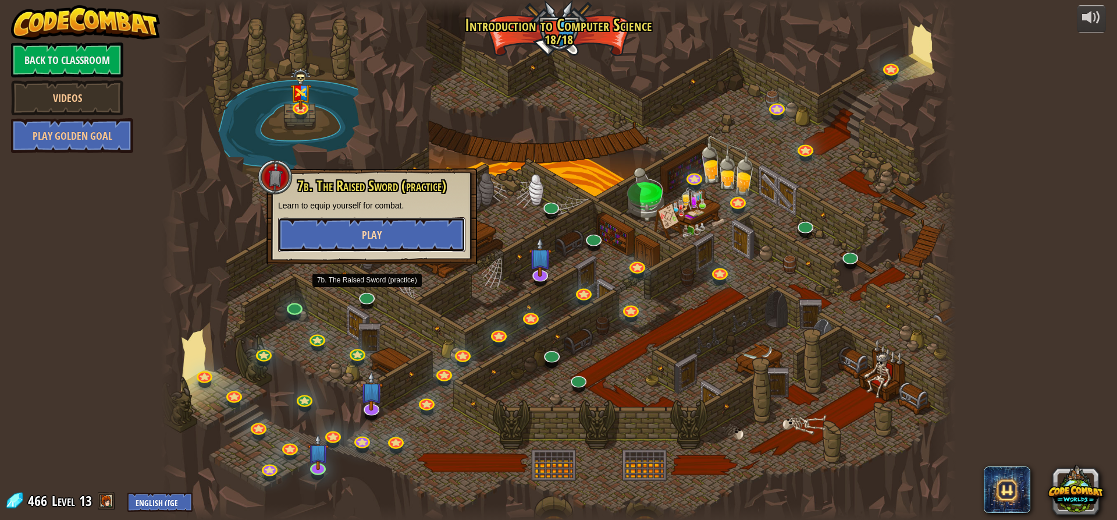
click at [404, 241] on button "Play" at bounding box center [371, 234] width 187 height 35
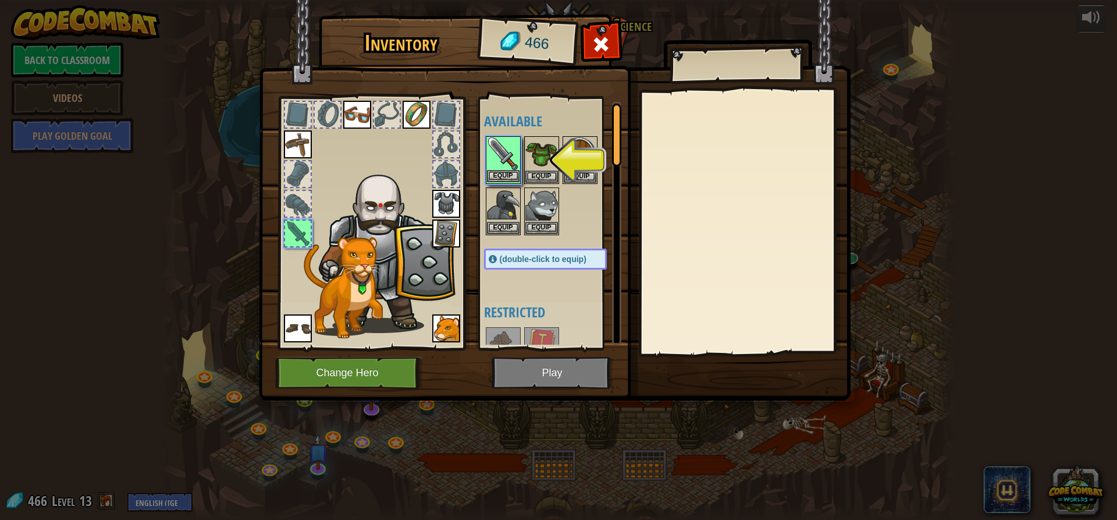
click at [507, 167] on img at bounding box center [503, 153] width 33 height 33
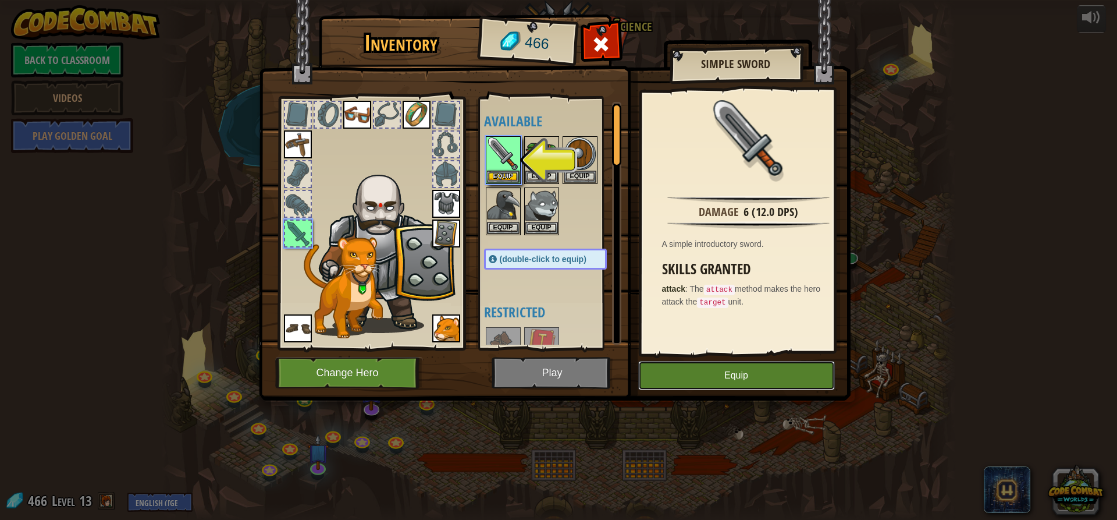
click at [695, 392] on div "Inventory 466 Available Equip Equip Equip Equip Equip Equip Equip Equip Equip E…" at bounding box center [559, 209] width 592 height 384
click at [688, 379] on button "Equip" at bounding box center [736, 375] width 197 height 29
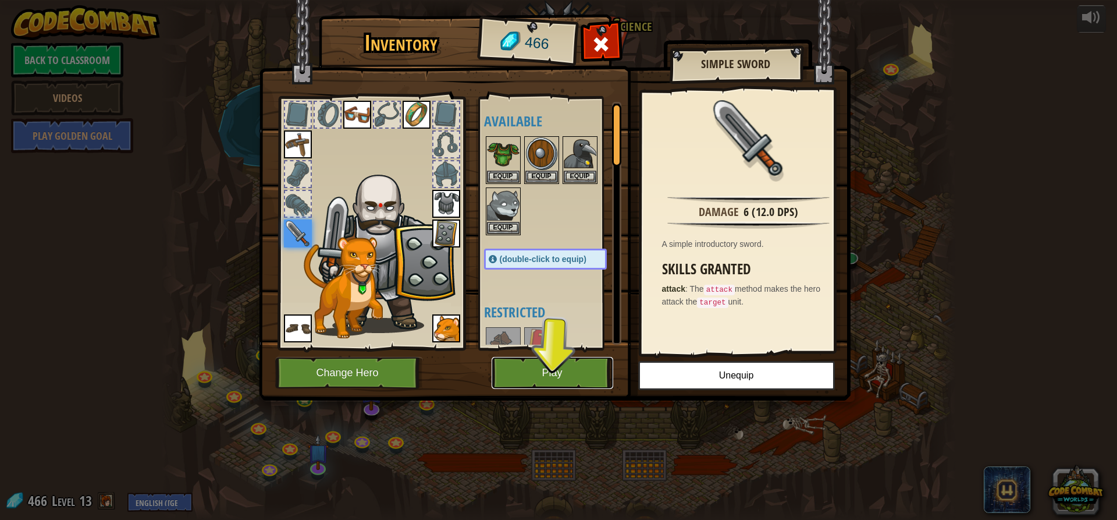
click at [580, 369] on button "Play" at bounding box center [553, 373] width 122 height 32
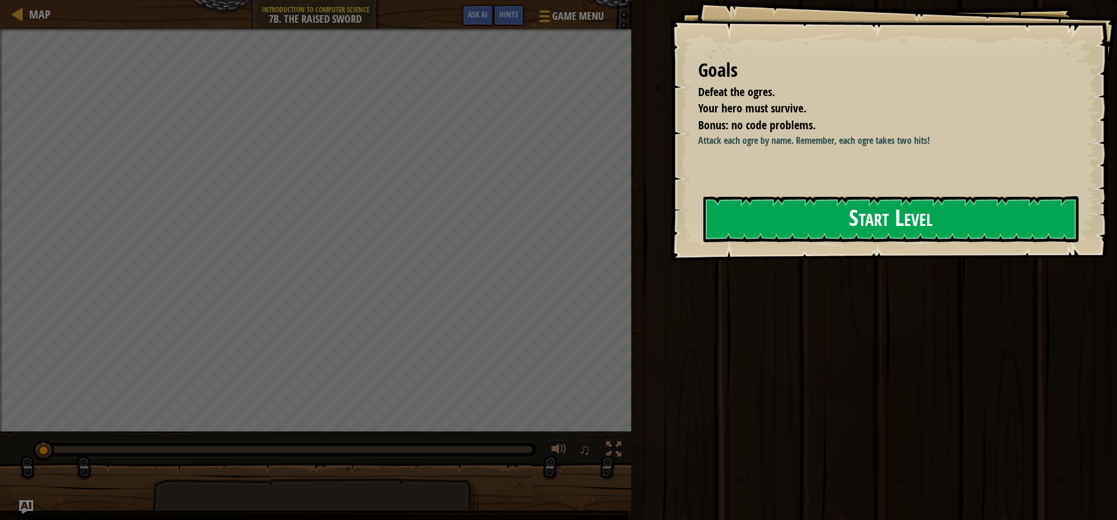
click at [932, 219] on button "Start Level" at bounding box center [890, 219] width 375 height 46
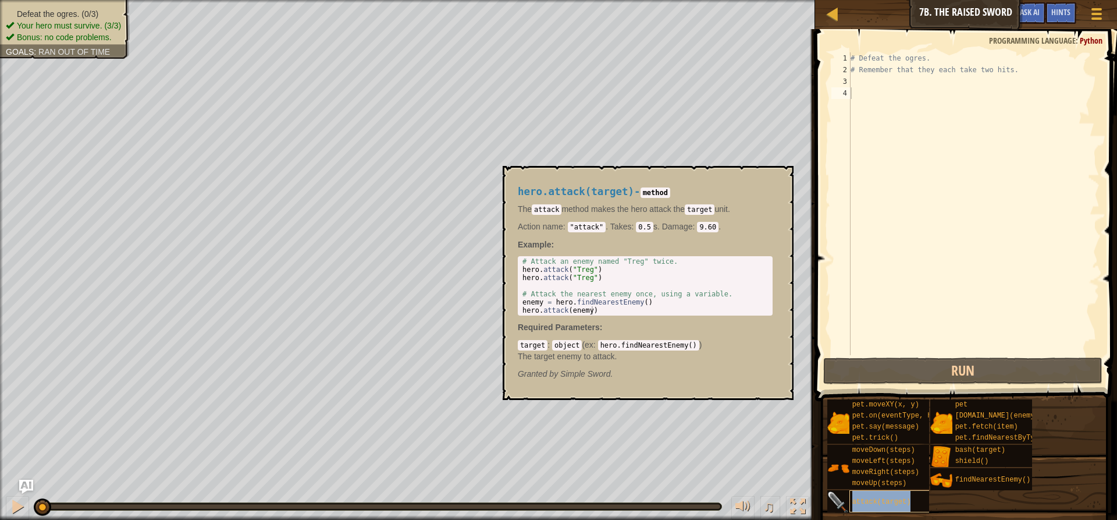
click at [873, 506] on div "attack(target)" at bounding box center [905, 501] width 112 height 22
click at [873, 499] on span "attack(target)" at bounding box center [881, 501] width 59 height 8
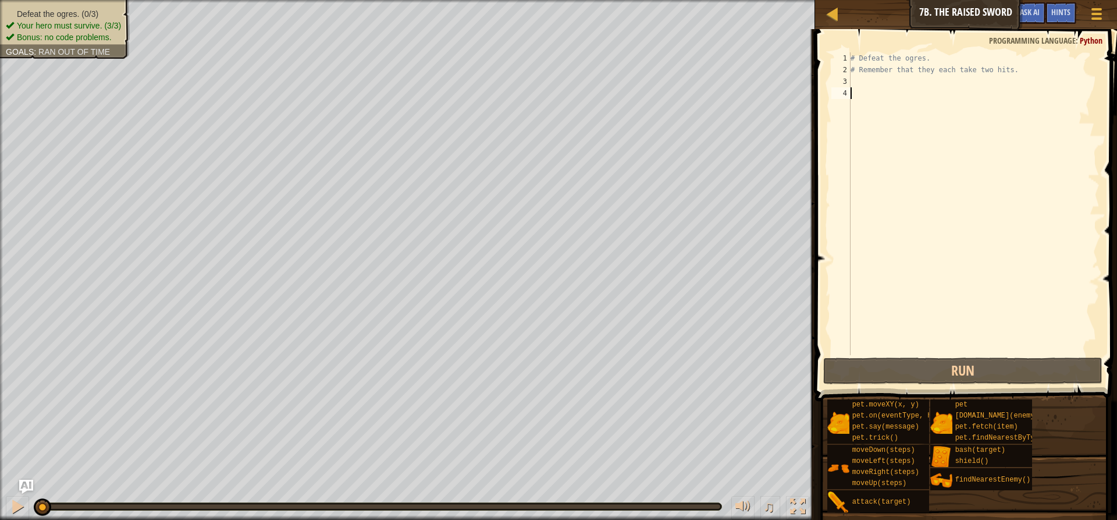
scroll to position [5, 0]
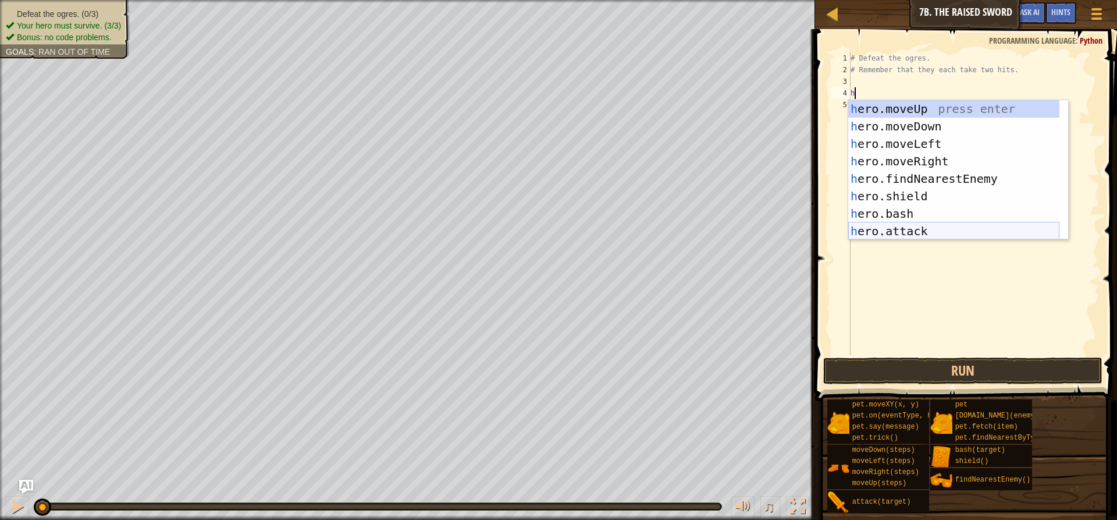
click at [894, 228] on div "h ero.moveUp press enter h ero.moveDown press enter h ero.moveLeft press enter …" at bounding box center [953, 187] width 211 height 175
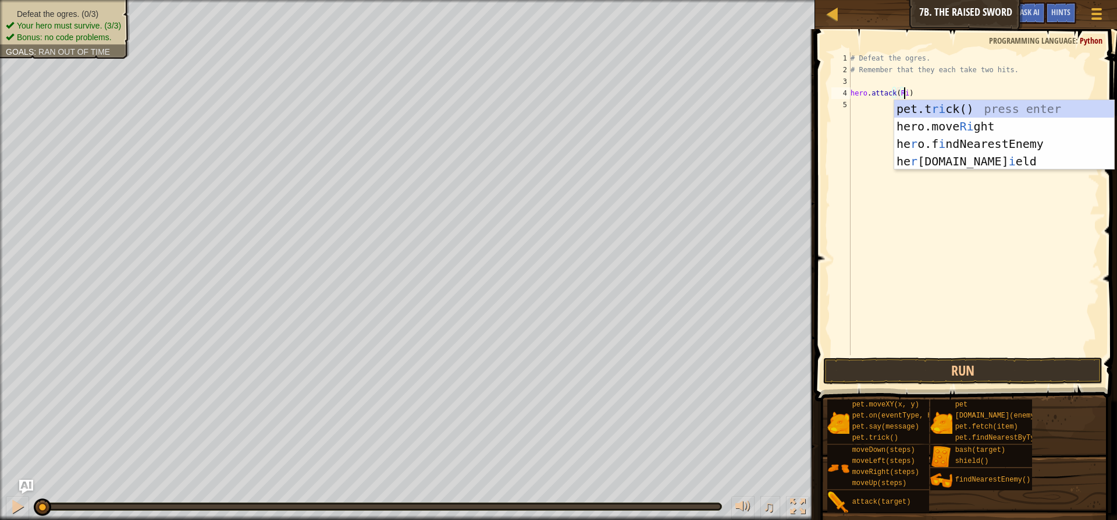
scroll to position [5, 4]
type textarea "hero.attack(Rig)"
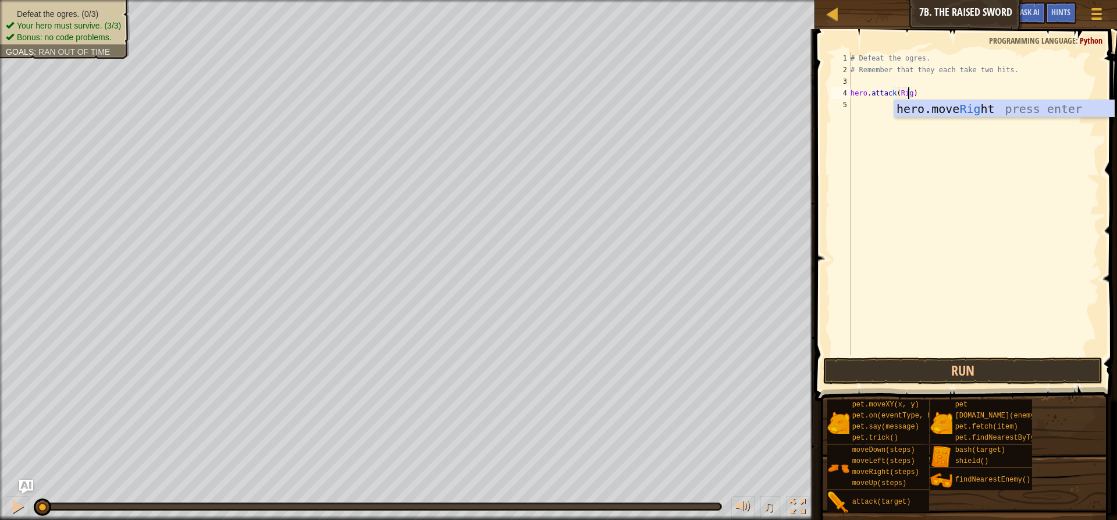
click at [866, 105] on div "# Defeat the ogres. # Remember that they each take two hits. hero . attack ( Ri…" at bounding box center [973, 215] width 251 height 326
type textarea "h"
click at [925, 251] on div "# Defeat the ogres. # Remember that they each take two hits. hero . attack ( Ri…" at bounding box center [973, 215] width 251 height 326
click at [876, 109] on div "# Defeat the ogres. # Remember that they each take two hits. hero . attack ( Ri…" at bounding box center [973, 215] width 251 height 326
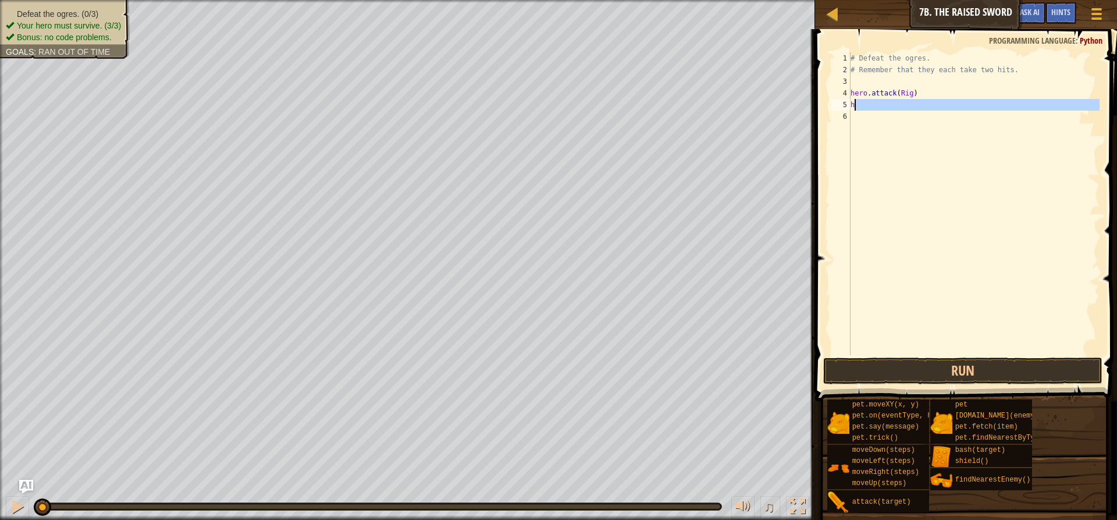
type textarea "h"
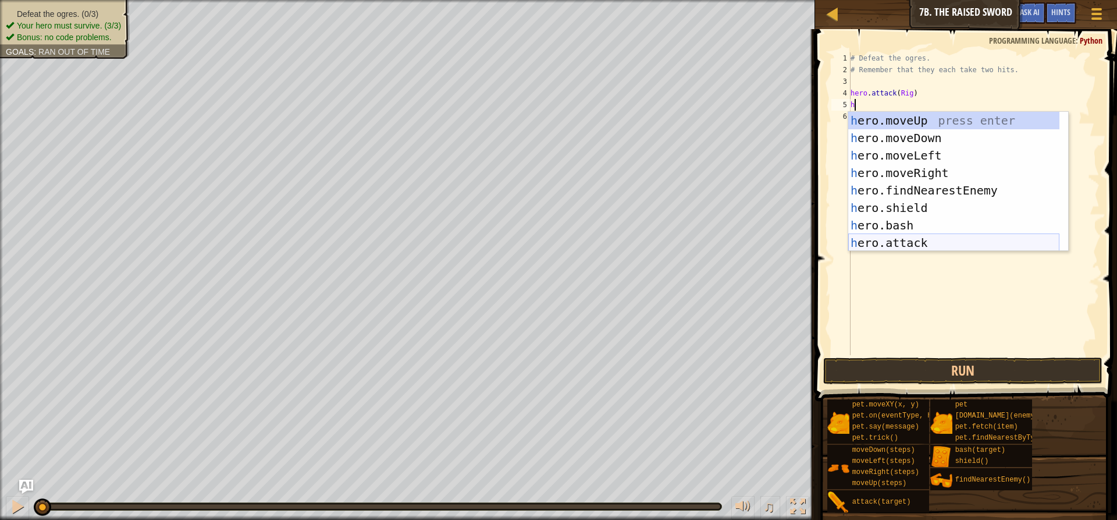
click at [941, 237] on div "h ero.moveUp press enter h ero.moveDown press enter h ero.moveLeft press enter …" at bounding box center [953, 199] width 211 height 175
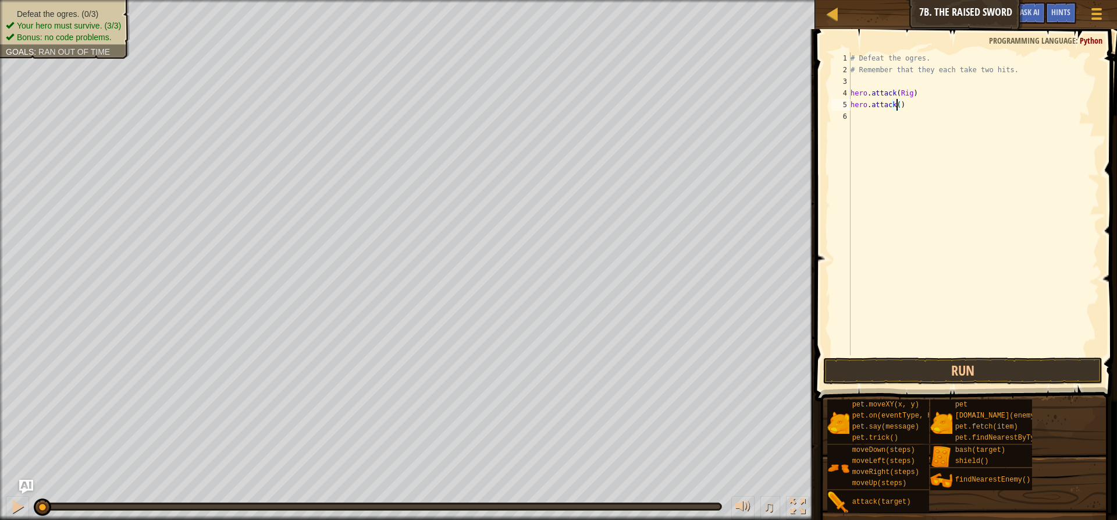
scroll to position [5, 3]
type textarea "hero.attack(Gurt)"
click at [901, 120] on div "# Defeat the ogres. # Remember that they each take two hits. hero . attack ( Ri…" at bounding box center [973, 215] width 251 height 326
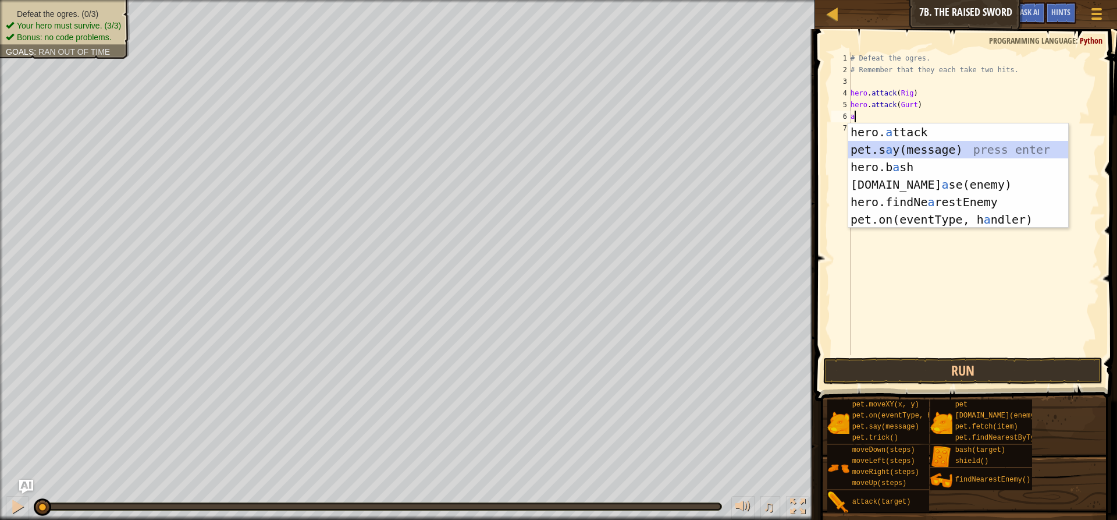
click at [938, 144] on div "hero. a ttack press enter pet.s a y(message) press enter hero.b a sh press ente…" at bounding box center [958, 193] width 220 height 140
type textarea "pet.say("message")"
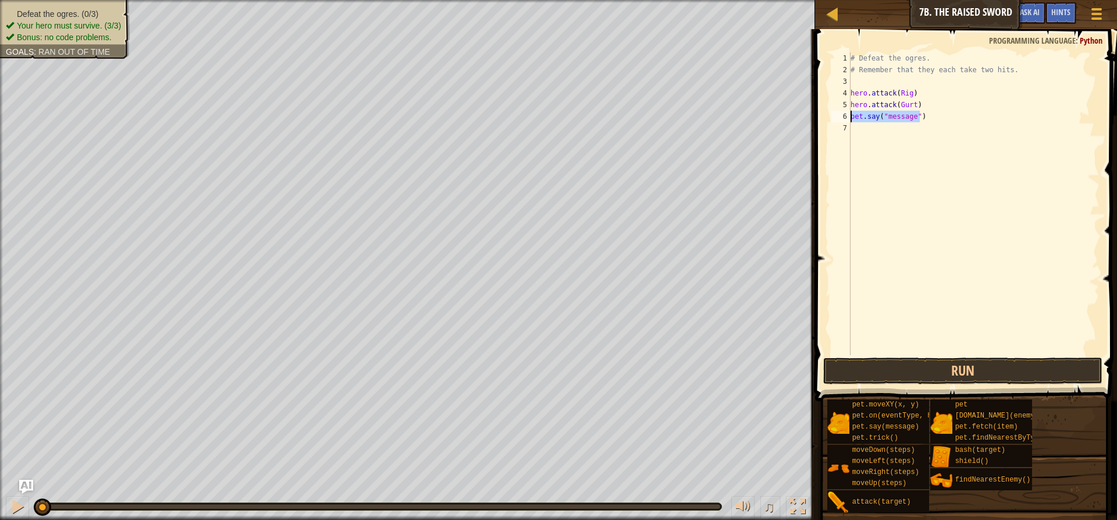
drag, startPoint x: 922, startPoint y: 117, endPoint x: 851, endPoint y: 113, distance: 71.1
click at [848, 114] on div "pet.say("message") 1 2 3 4 5 6 7 # Defeat the ogres. # Remember that they each …" at bounding box center [964, 203] width 271 height 303
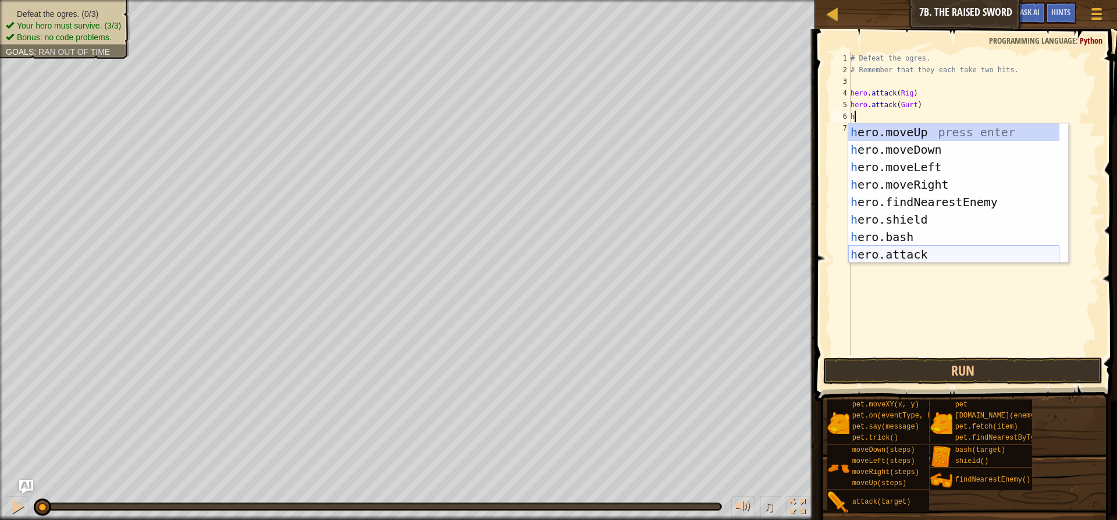
click at [887, 261] on div "h ero.moveUp press enter h ero.moveDown press enter h ero.moveLeft press enter …" at bounding box center [953, 210] width 211 height 175
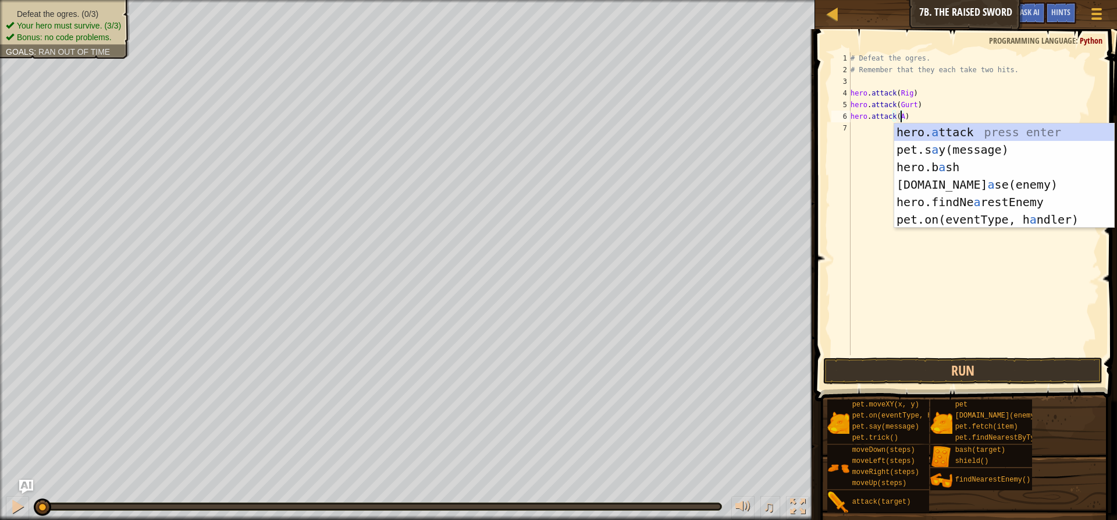
scroll to position [5, 4]
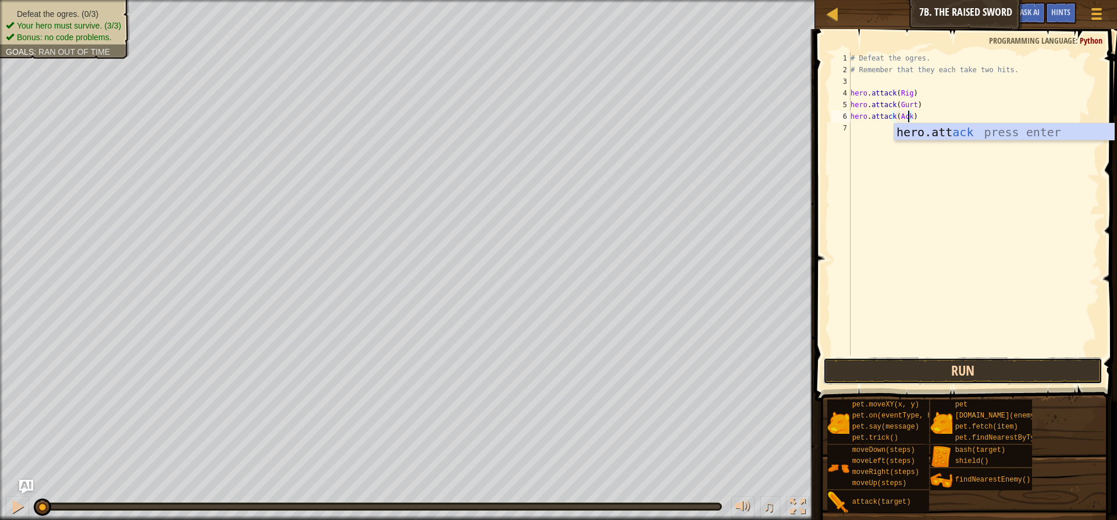
click at [1052, 378] on button "Run" at bounding box center [962, 370] width 279 height 27
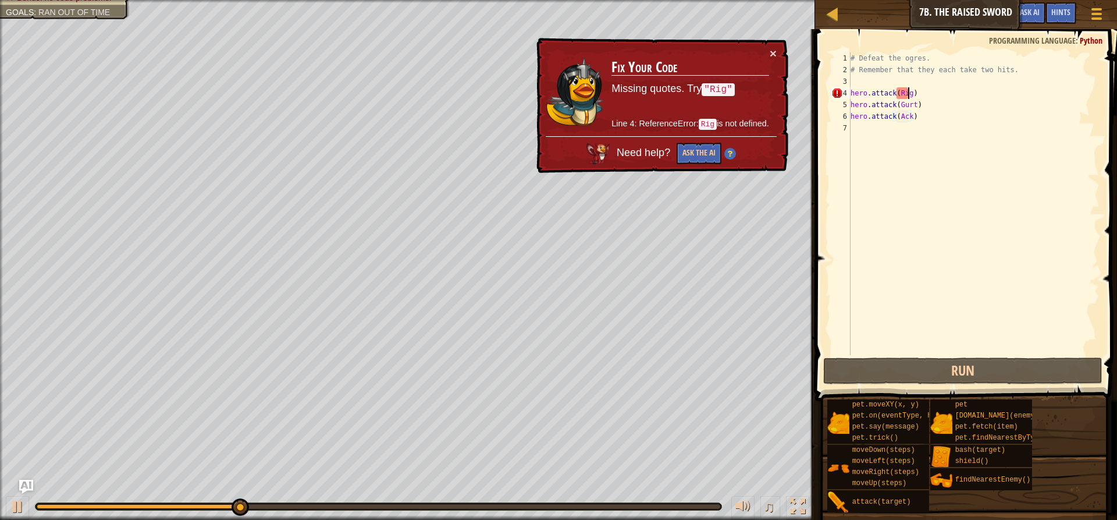
click at [910, 96] on div "# Defeat the ogres. # Remember that they each take two hits. hero . attack ( Ri…" at bounding box center [973, 215] width 251 height 326
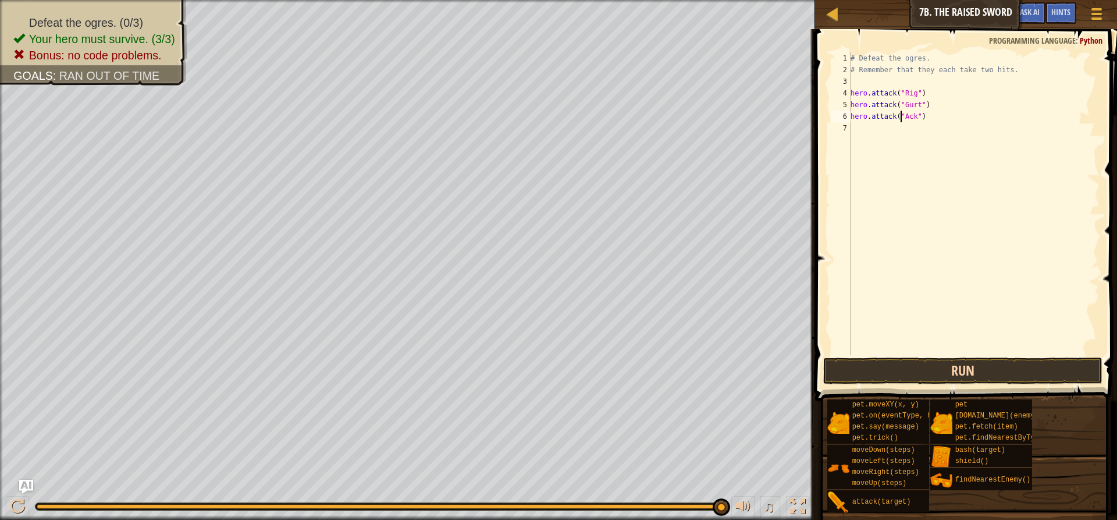
type textarea "hero.attack("Ack")"
click at [931, 369] on button "Run" at bounding box center [962, 370] width 279 height 27
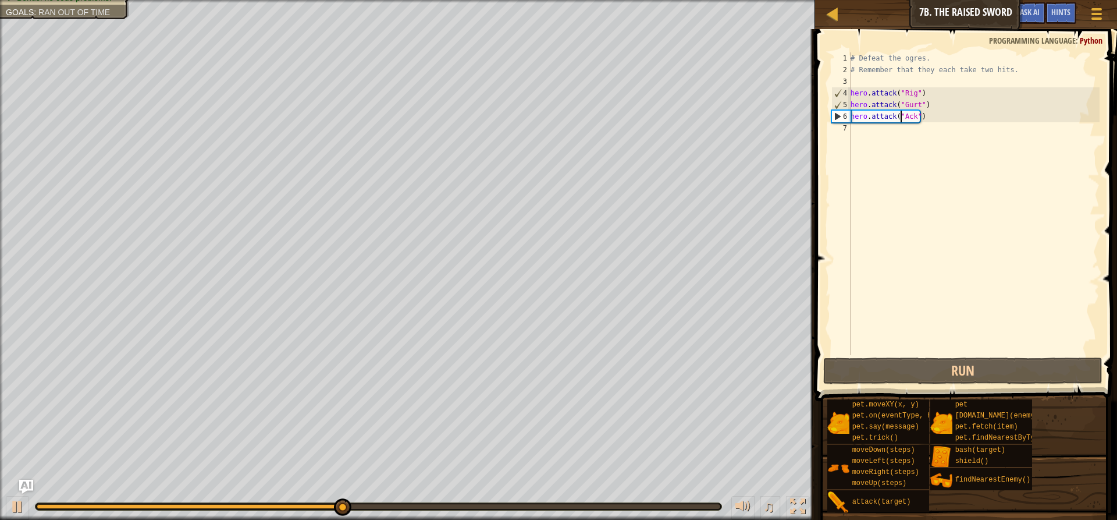
click at [870, 131] on div "# Defeat the ogres. # Remember that they each take two hits. hero . attack ( "R…" at bounding box center [973, 215] width 251 height 326
drag, startPoint x: 926, startPoint y: 93, endPoint x: 847, endPoint y: 94, distance: 79.7
click at [847, 94] on div "1 2 3 4 5 6 7 # Defeat the ogres. # Remember that they each take two hits. hero…" at bounding box center [964, 203] width 271 height 303
type textarea "hero.attack("Rig")"
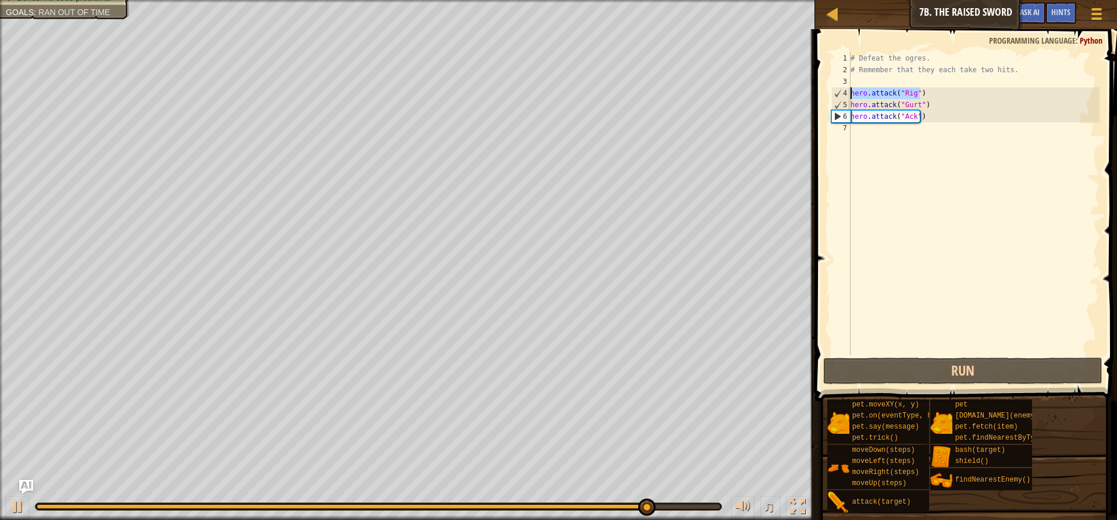
click at [876, 133] on div "# Defeat the ogres. # Remember that they each take two hits. hero . attack ( "R…" at bounding box center [973, 215] width 251 height 326
paste textarea "hero.attack("Rig")"
type textarea "hero.attack("Rig")"
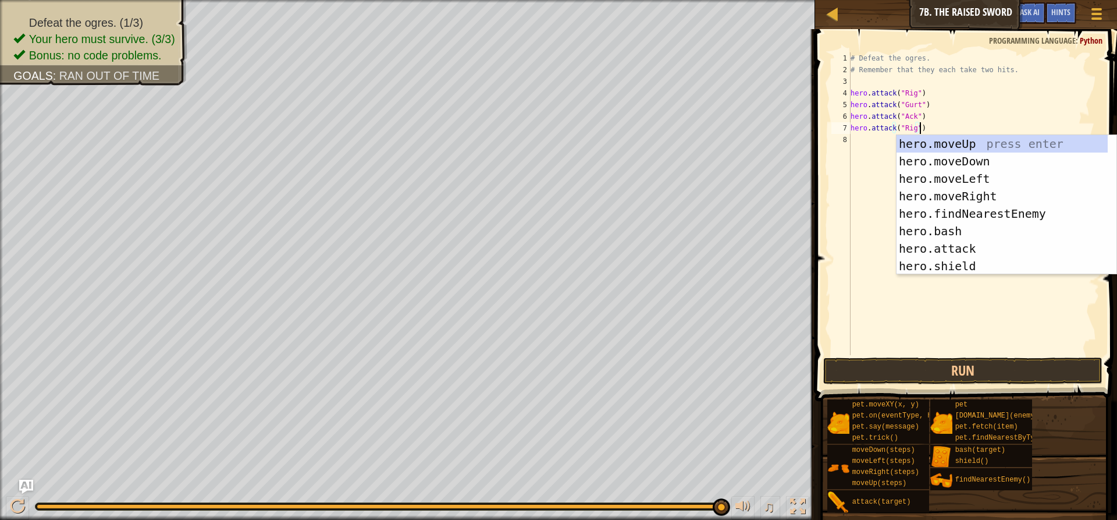
click at [874, 141] on div "# Defeat the ogres. # Remember that they each take two hits. hero . attack ( "R…" at bounding box center [973, 215] width 251 height 326
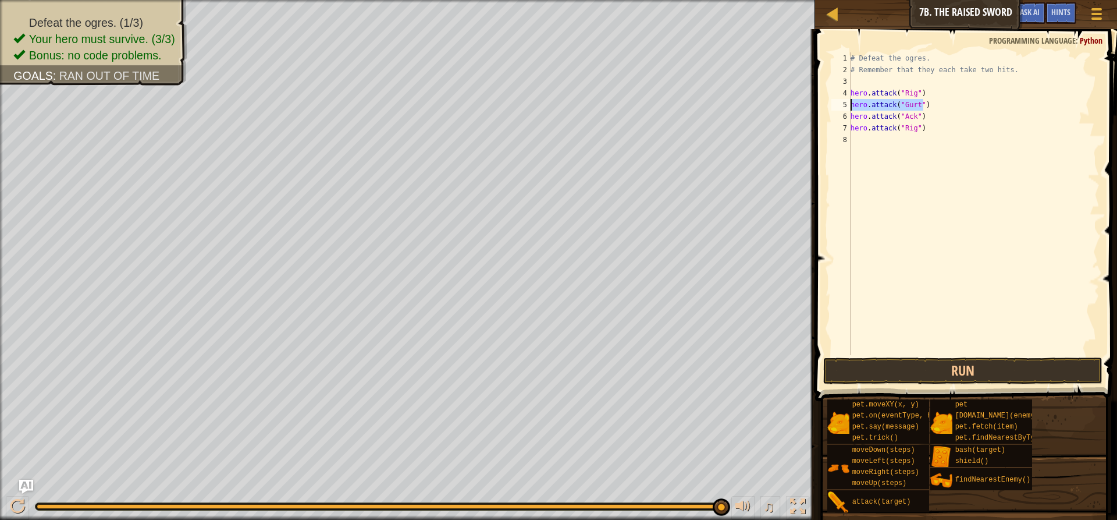
drag, startPoint x: 928, startPoint y: 109, endPoint x: 848, endPoint y: 101, distance: 80.1
click at [848, 101] on div "1 2 3 4 5 6 7 8 # Defeat the ogres. # Remember that they each take two hits. he…" at bounding box center [964, 203] width 271 height 303
type textarea "hero.attack("Gurt")"
click at [893, 140] on div "# Defeat the ogres. # Remember that they each take two hits. hero . attack ( "R…" at bounding box center [973, 215] width 251 height 326
paste textarea "hero.attack("Gurt")"
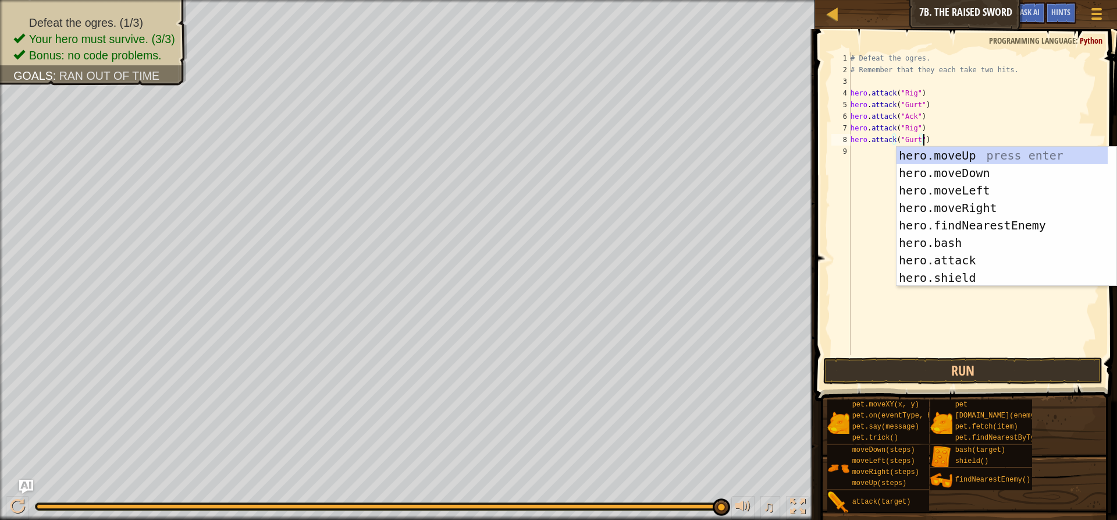
paste textarea "hero.attack("Gurt")"
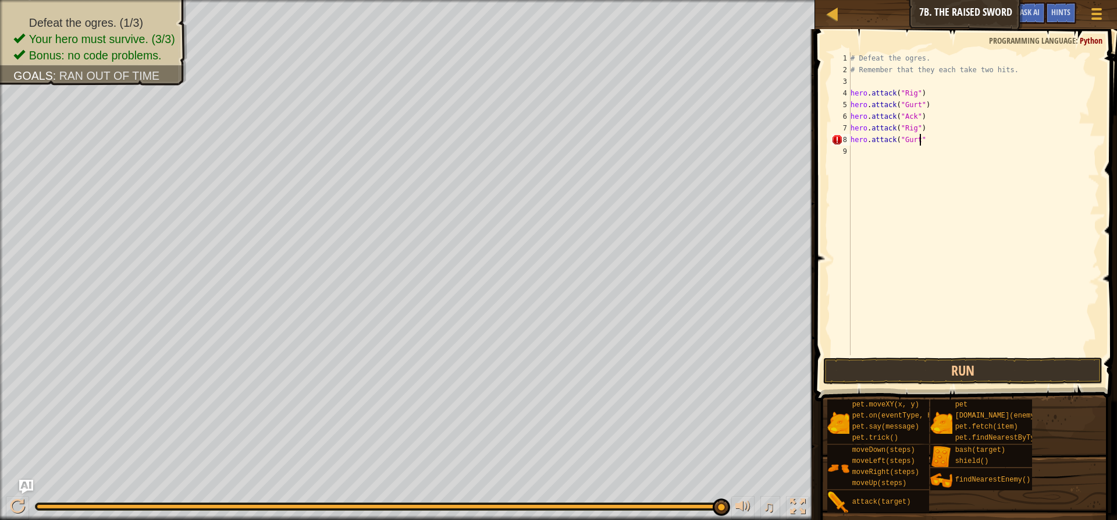
scroll to position [5, 5]
type textarea "hero.attack("Gurt")"
click at [916, 359] on button "Run" at bounding box center [962, 370] width 279 height 27
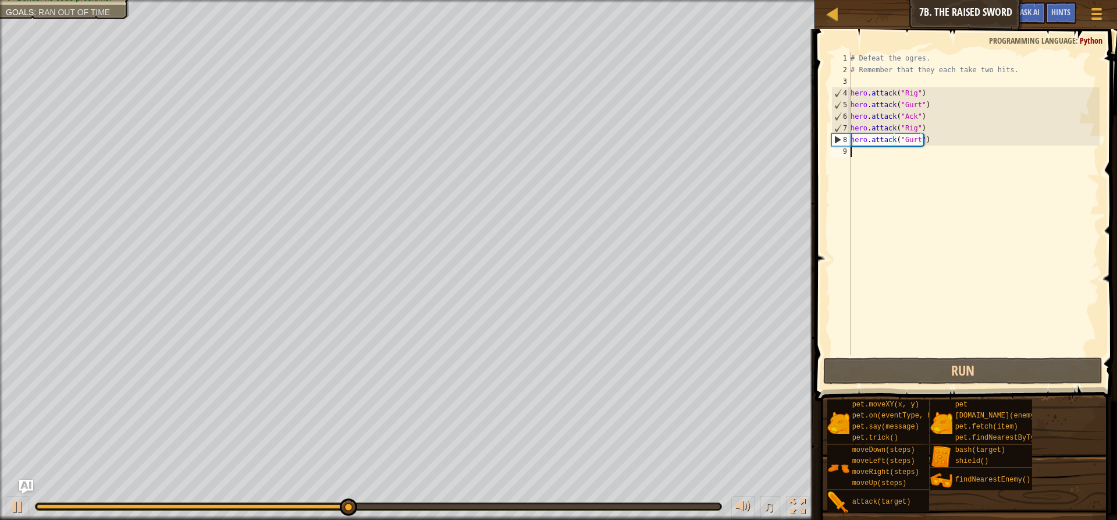
click at [890, 157] on div "# Defeat the ogres. # Remember that they each take two hits. hero . attack ( "R…" at bounding box center [973, 215] width 251 height 326
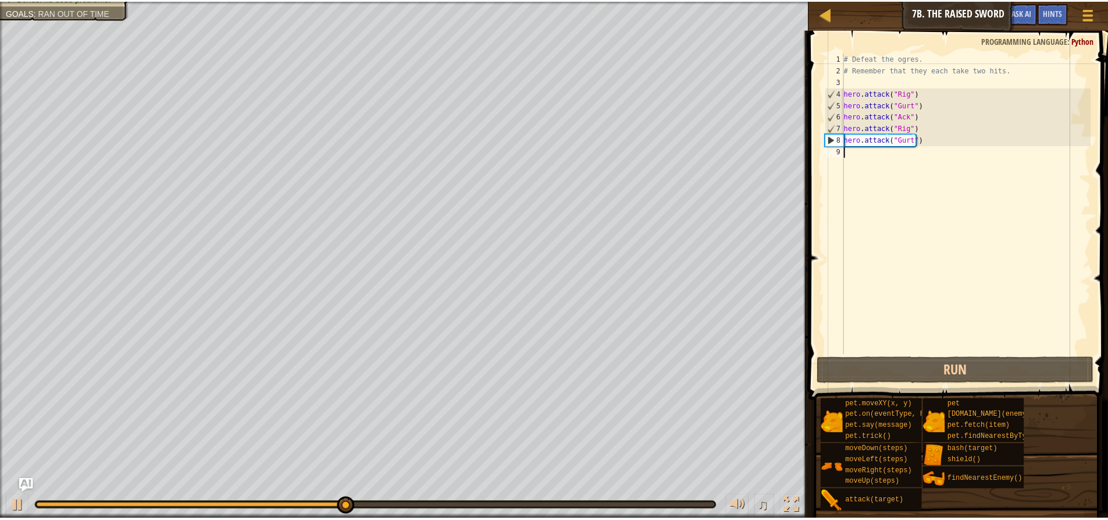
scroll to position [5, 0]
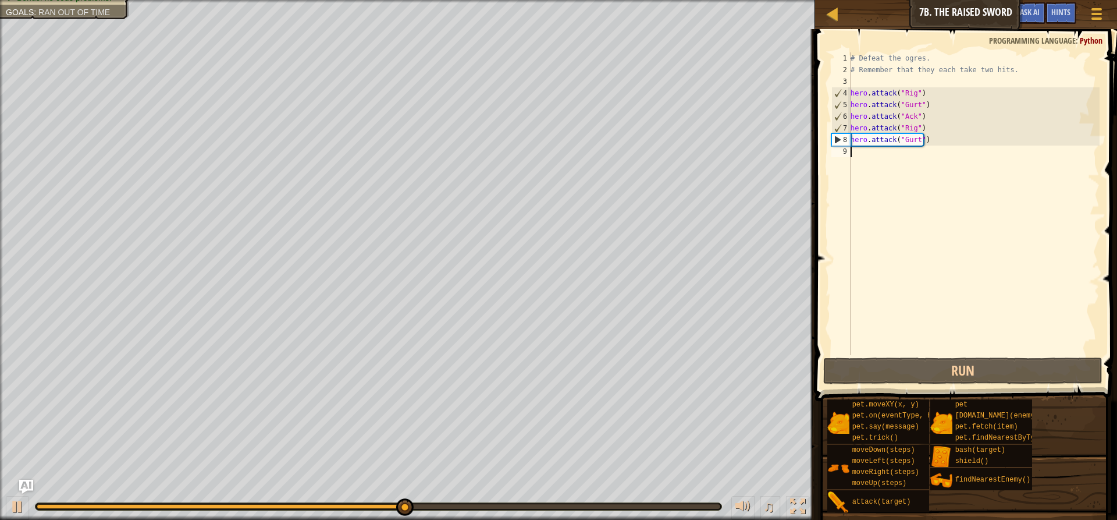
paste textarea "hero.attack("Gurt")"
type textarea "hero.attack("Gurt")"
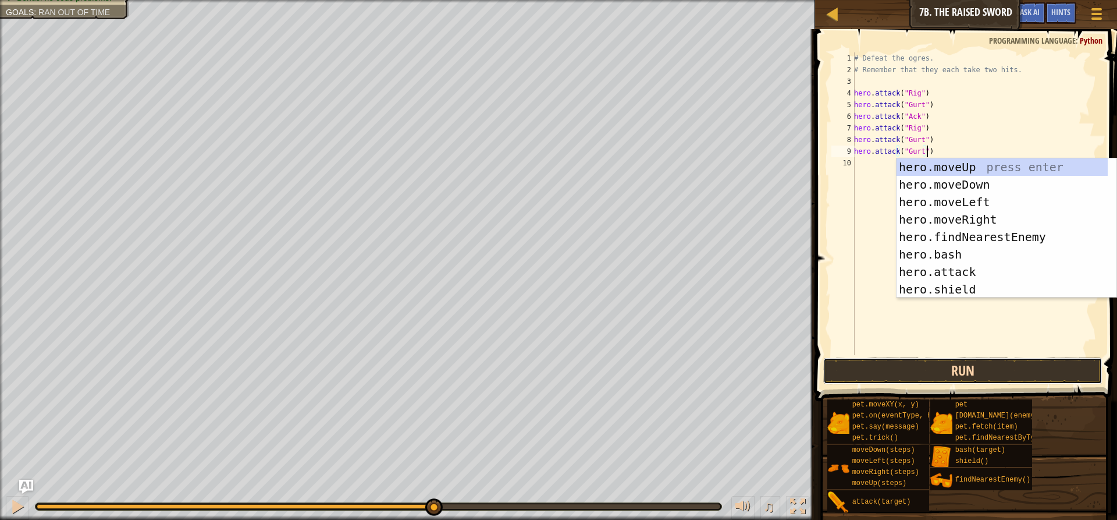
click at [899, 374] on button "Run" at bounding box center [962, 370] width 279 height 27
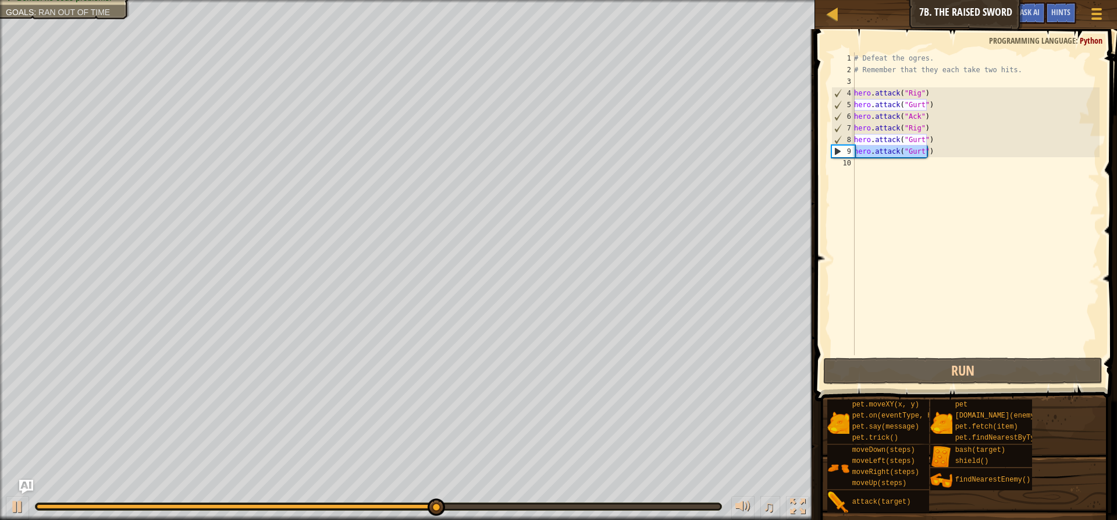
drag, startPoint x: 929, startPoint y: 154, endPoint x: 830, endPoint y: 151, distance: 98.9
click at [830, 151] on div "hero.attack("Gurt") 1 2 3 4 5 6 7 8 9 10 # Defeat the ogres. # Remember that th…" at bounding box center [964, 203] width 271 height 303
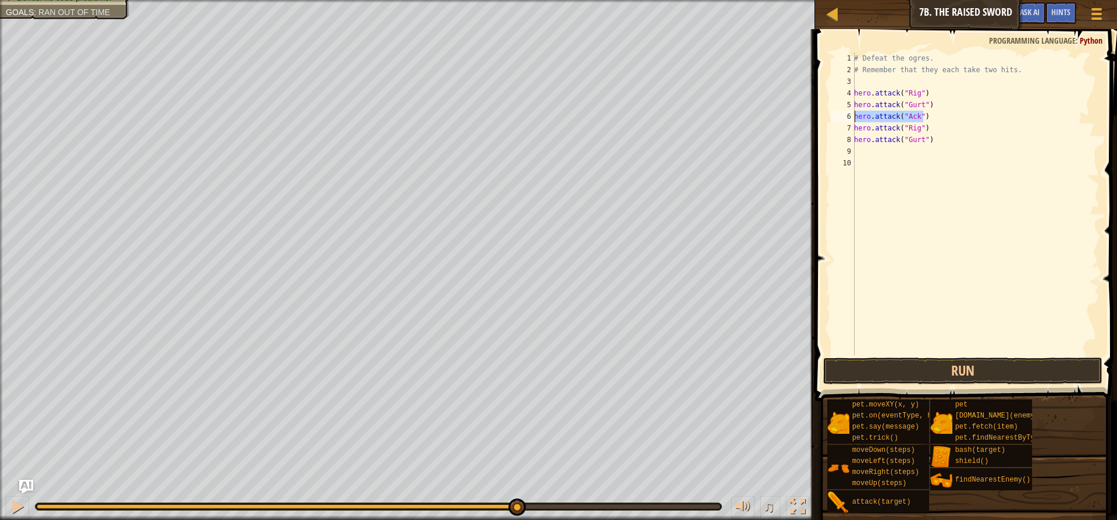
drag, startPoint x: 928, startPoint y: 112, endPoint x: 854, endPoint y: 115, distance: 73.9
click at [854, 115] on div "1 2 3 4 5 6 7 8 9 10 # Defeat the ogres. # Remember that they each take two hit…" at bounding box center [964, 203] width 271 height 303
type textarea "hero.attack("Ack")"
click at [865, 152] on div "# Defeat the ogres. # Remember that they each take two hits. hero . attack ( "R…" at bounding box center [976, 215] width 248 height 326
paste textarea "hero.attack("Ack")"
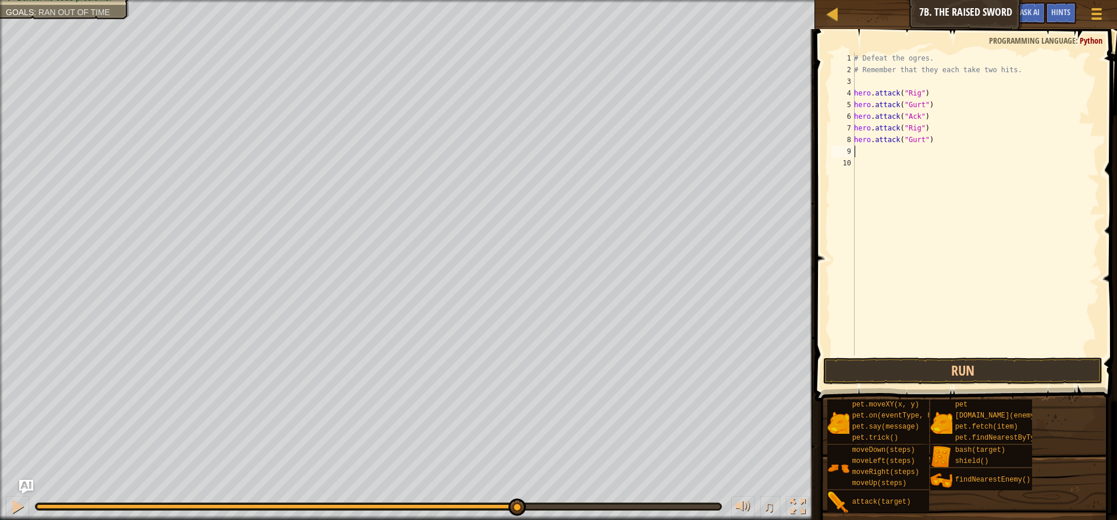
type textarea "hero.attack("Ack")"
click at [962, 374] on button "Run" at bounding box center [962, 370] width 279 height 27
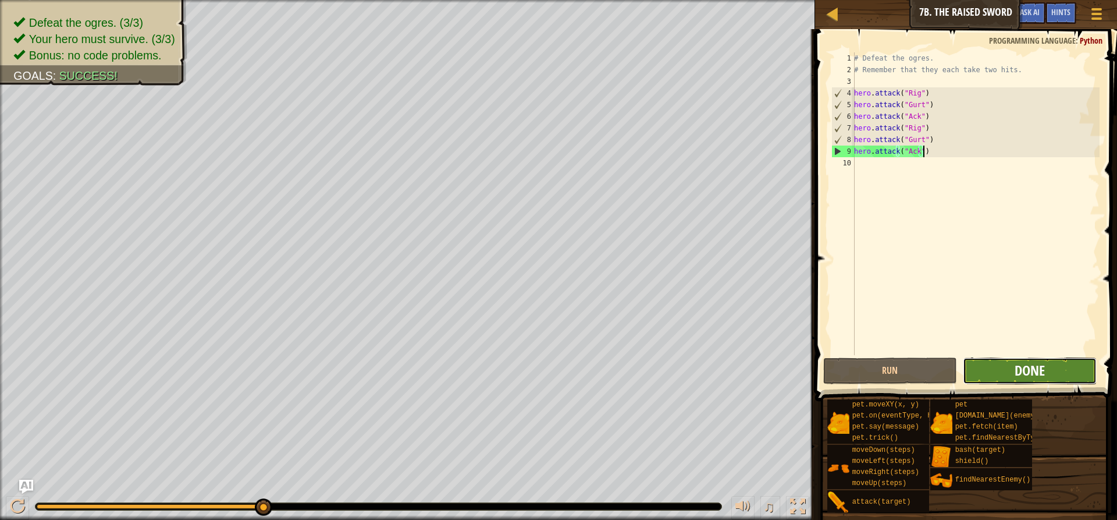
click at [1016, 364] on button "Done" at bounding box center [1030, 370] width 134 height 27
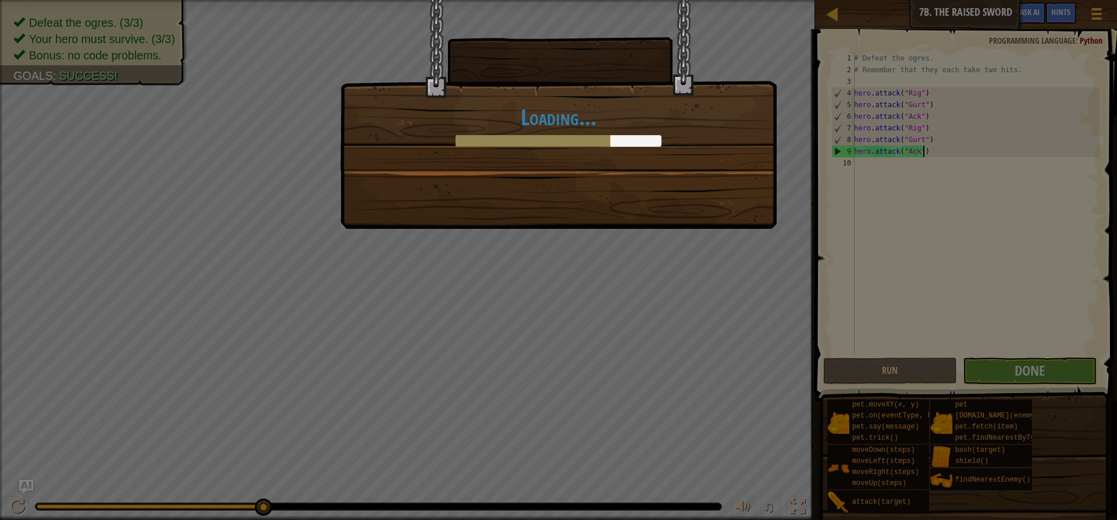
click at [620, 189] on div "Loading..." at bounding box center [558, 114] width 436 height 229
click at [618, 181] on div "Loading..." at bounding box center [558, 114] width 436 height 229
click at [620, 179] on div "Loading..." at bounding box center [558, 114] width 436 height 229
drag, startPoint x: 614, startPoint y: 179, endPoint x: 581, endPoint y: 178, distance: 33.2
click at [602, 178] on div "Loading..." at bounding box center [558, 114] width 436 height 229
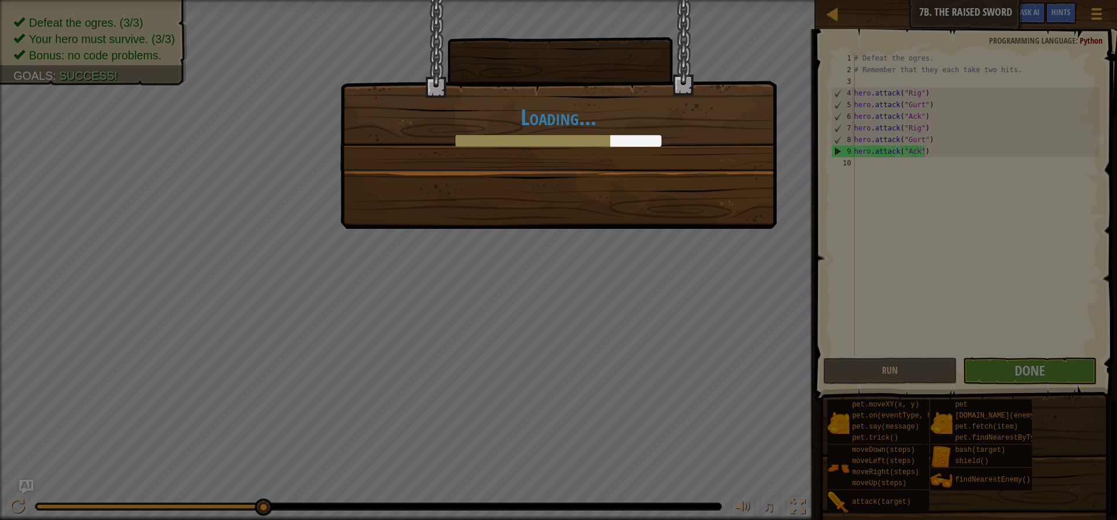
drag, startPoint x: 392, startPoint y: 218, endPoint x: 451, endPoint y: 216, distance: 58.8
click at [372, 237] on div "Loading..." at bounding box center [558, 260] width 1117 height 520
drag, startPoint x: 1018, startPoint y: 204, endPoint x: 1036, endPoint y: 161, distance: 46.5
drag, startPoint x: 1036, startPoint y: 161, endPoint x: 653, endPoint y: 249, distance: 392.8
click at [653, 248] on div "Loading..." at bounding box center [558, 260] width 1117 height 520
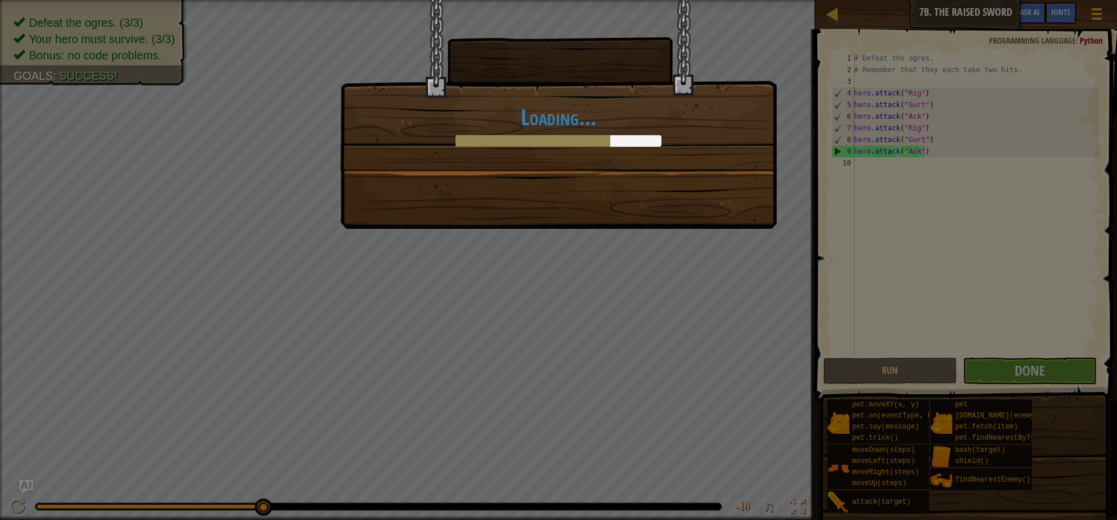
click at [584, 165] on div "Loading..." at bounding box center [558, 85] width 435 height 170
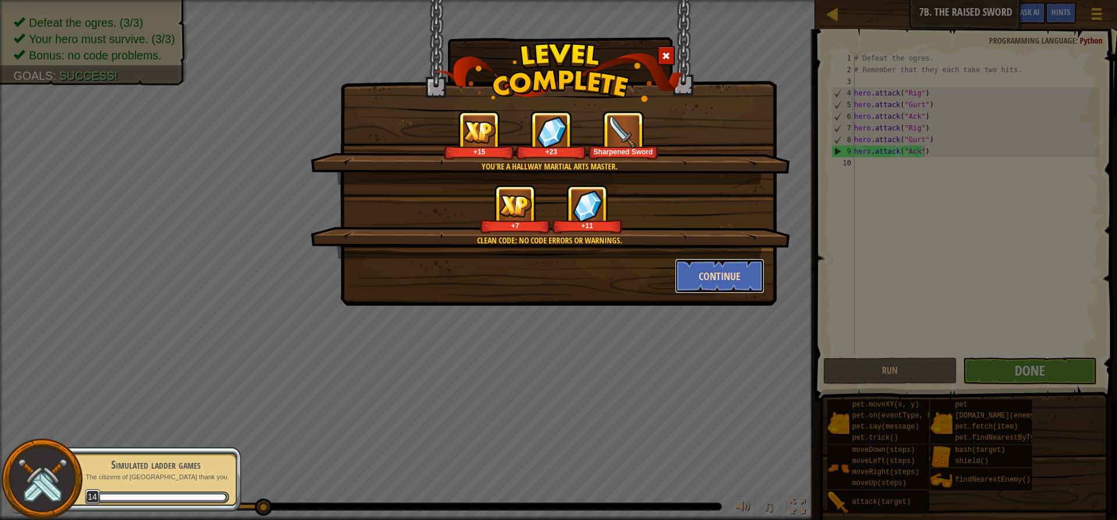
click at [724, 285] on button "Continue" at bounding box center [720, 275] width 90 height 35
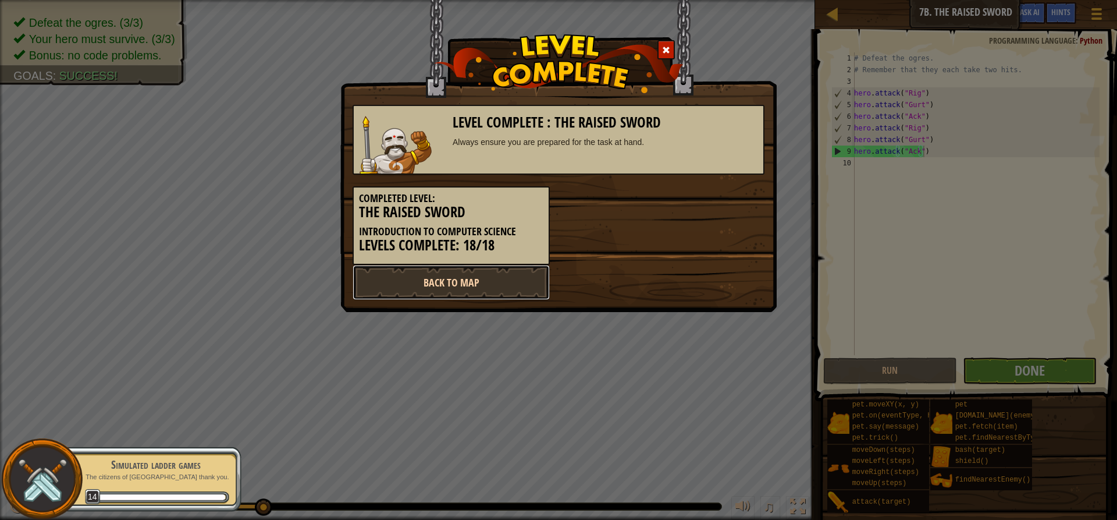
click at [422, 272] on link "Back to Map" at bounding box center [451, 282] width 197 height 35
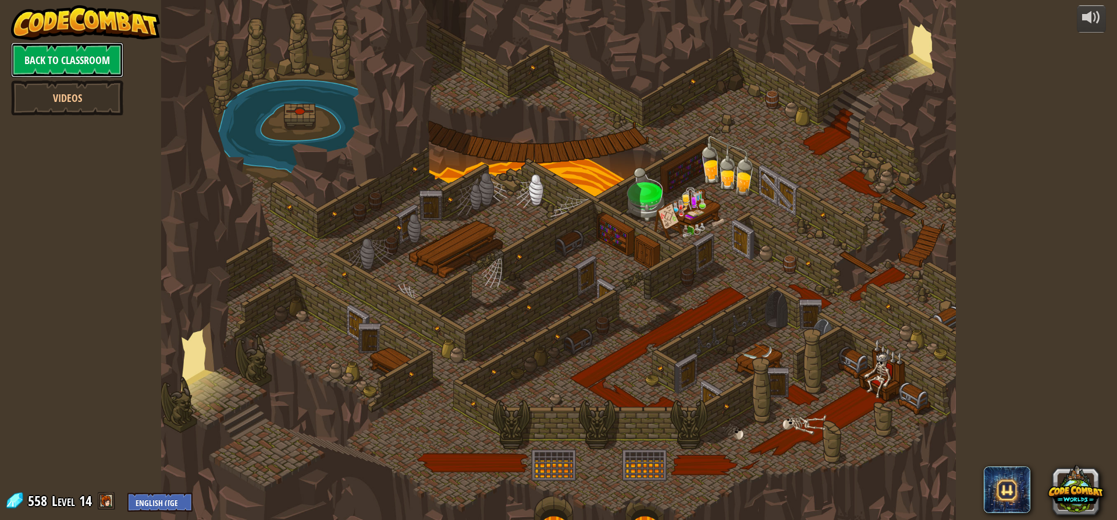
click at [62, 58] on link "Back to Classroom" at bounding box center [67, 59] width 112 height 35
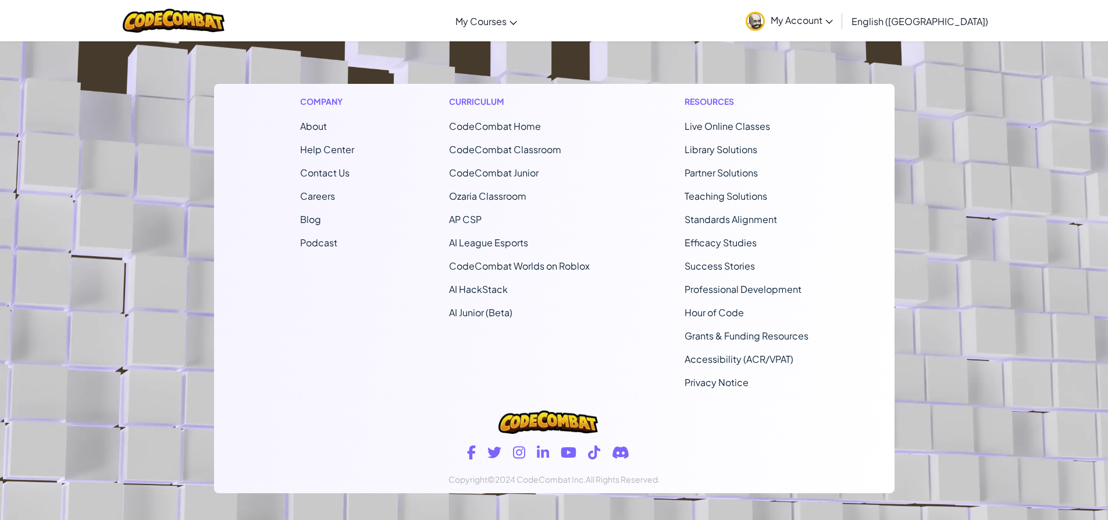
drag, startPoint x: 524, startPoint y: 317, endPoint x: 511, endPoint y: 303, distance: 18.6
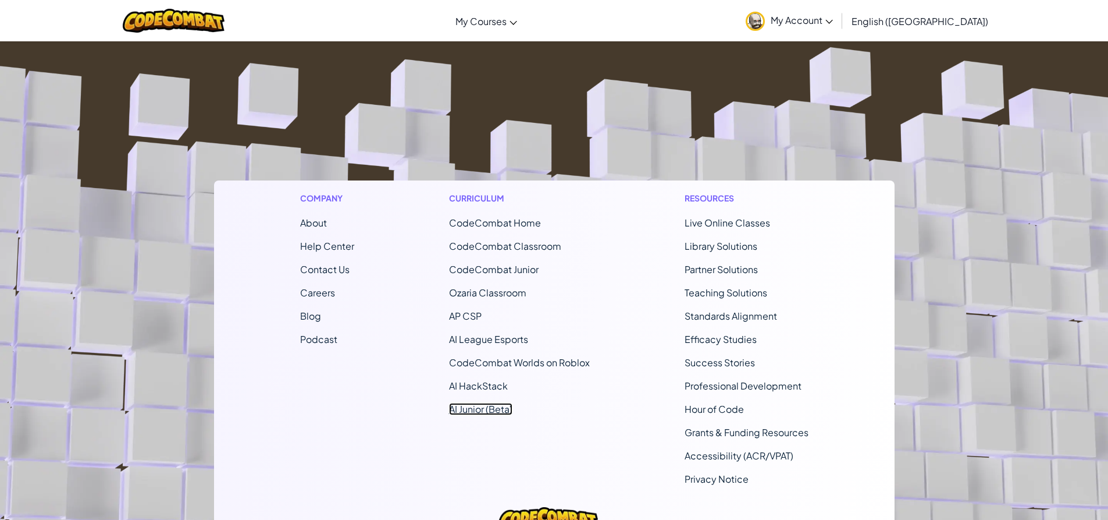
drag, startPoint x: 510, startPoint y: 307, endPoint x: 483, endPoint y: 283, distance: 36.3
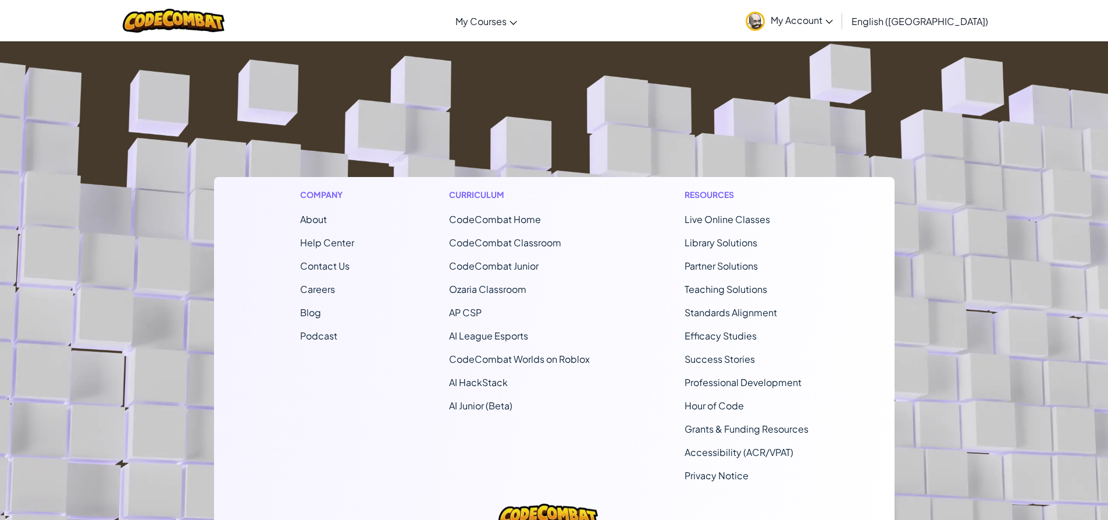
drag, startPoint x: 428, startPoint y: 354, endPoint x: 428, endPoint y: 347, distance: 7.0
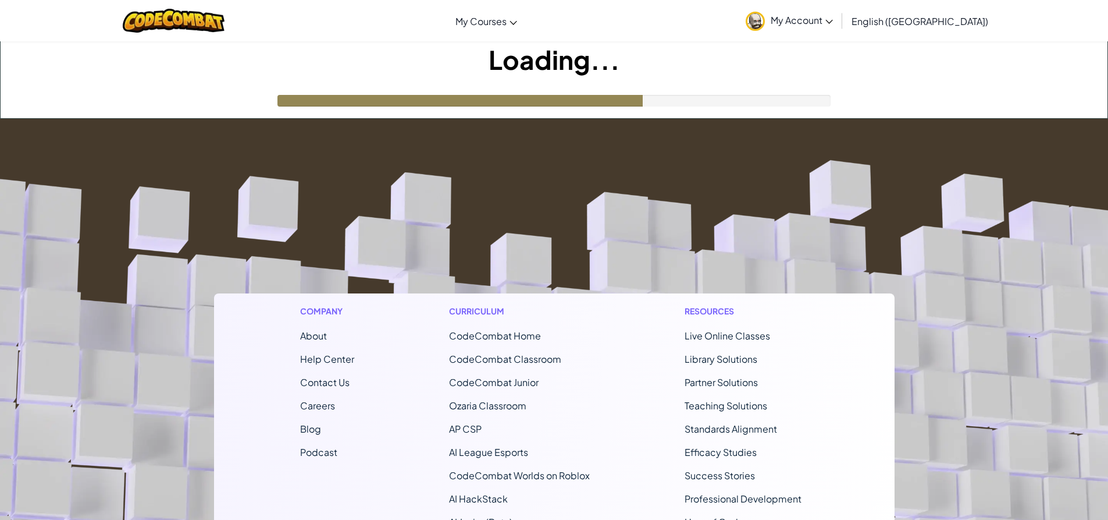
drag, startPoint x: 230, startPoint y: 224, endPoint x: 245, endPoint y: 230, distance: 16.2
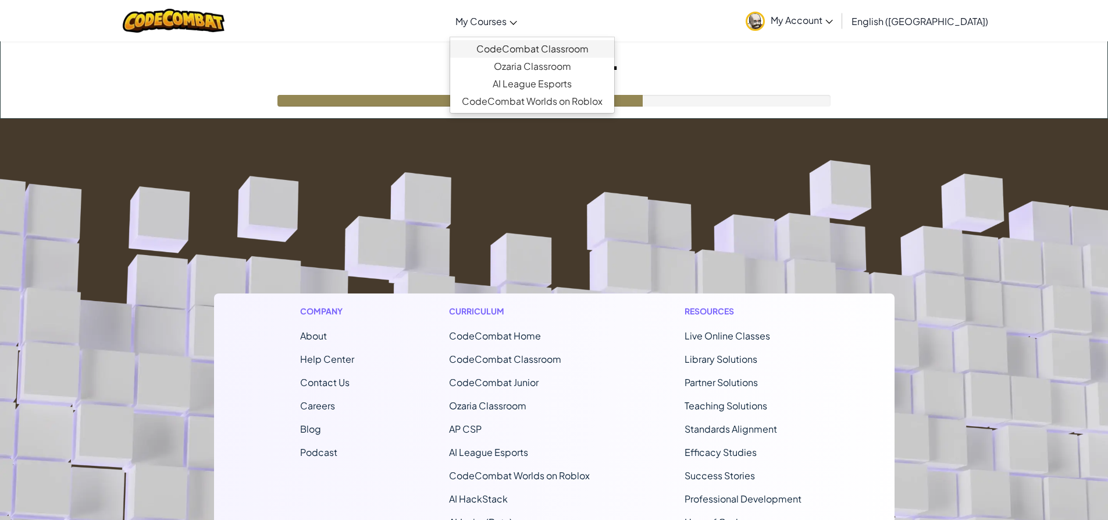
drag, startPoint x: 291, startPoint y: 319, endPoint x: 564, endPoint y: 45, distance: 386.3
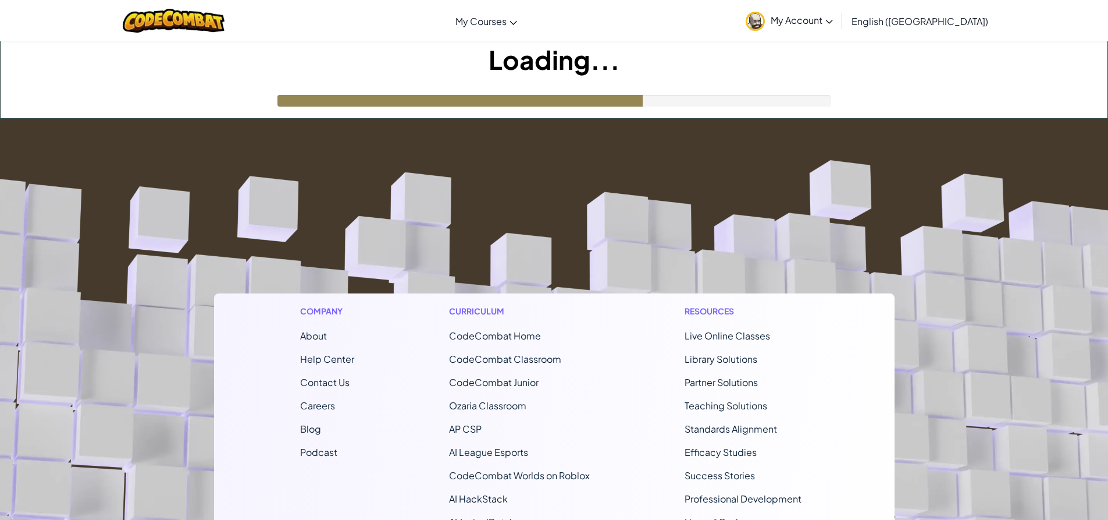
click at [723, 108] on div "Loading..." at bounding box center [554, 79] width 1107 height 77
click at [723, 109] on div "Loading..." at bounding box center [554, 79] width 1107 height 77
drag, startPoint x: 723, startPoint y: 109, endPoint x: 682, endPoint y: 123, distance: 43.2
click at [716, 115] on div "Loading..." at bounding box center [554, 79] width 1107 height 77
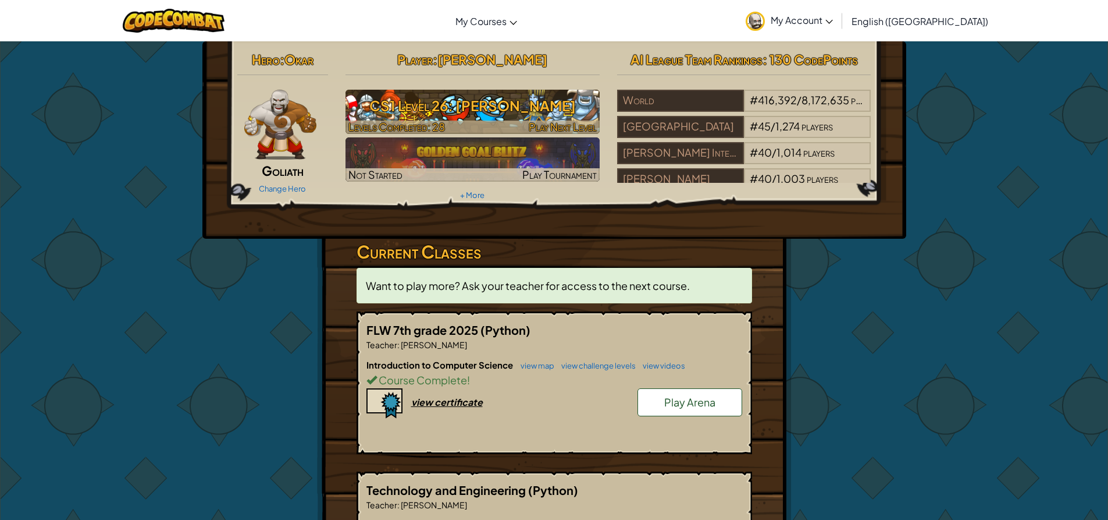
click at [485, 115] on h3 "CS1 Level 26: [PERSON_NAME]" at bounding box center [473, 106] width 254 height 26
click at [485, 115] on h3 "CS1 Level 26: Wakka Maul" at bounding box center [473, 106] width 254 height 26
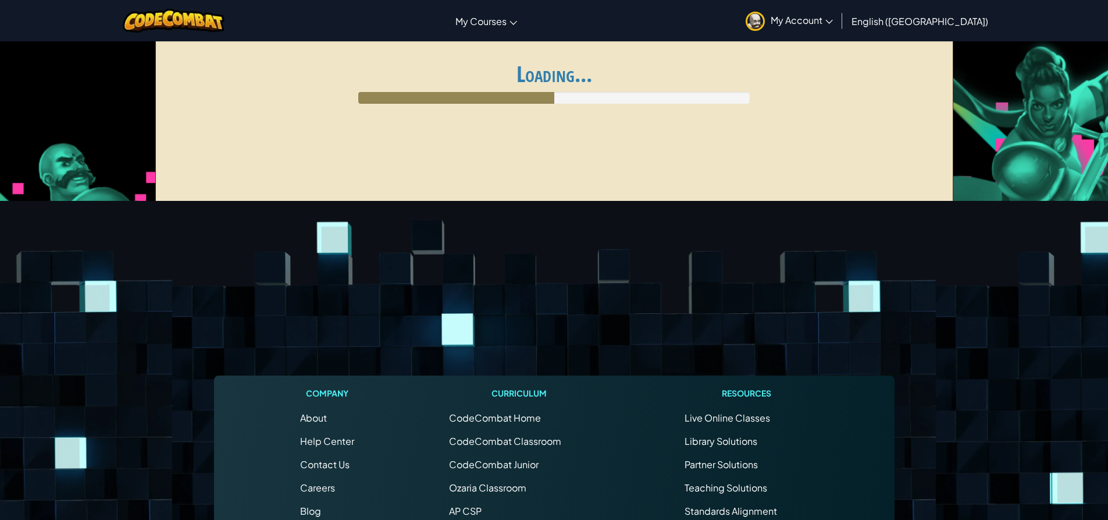
click at [600, 168] on div "Ladder My Matches Loading..." at bounding box center [554, 125] width 798 height 175
click at [585, 170] on div "Ladder My Matches Loading..." at bounding box center [554, 125] width 798 height 175
click at [583, 172] on div "Ladder My Matches Loading..." at bounding box center [554, 125] width 798 height 175
click at [581, 172] on div "Ladder My Matches Loading..." at bounding box center [554, 125] width 798 height 175
click at [567, 177] on div "Ladder My Matches Loading..." at bounding box center [554, 125] width 798 height 175
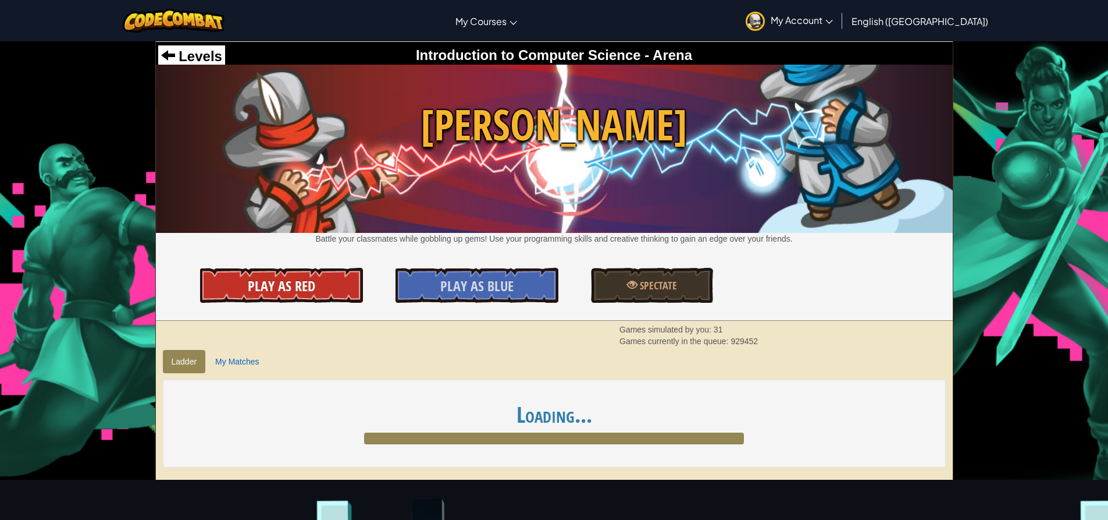
click at [261, 290] on span "Play As Red" at bounding box center [281, 285] width 67 height 19
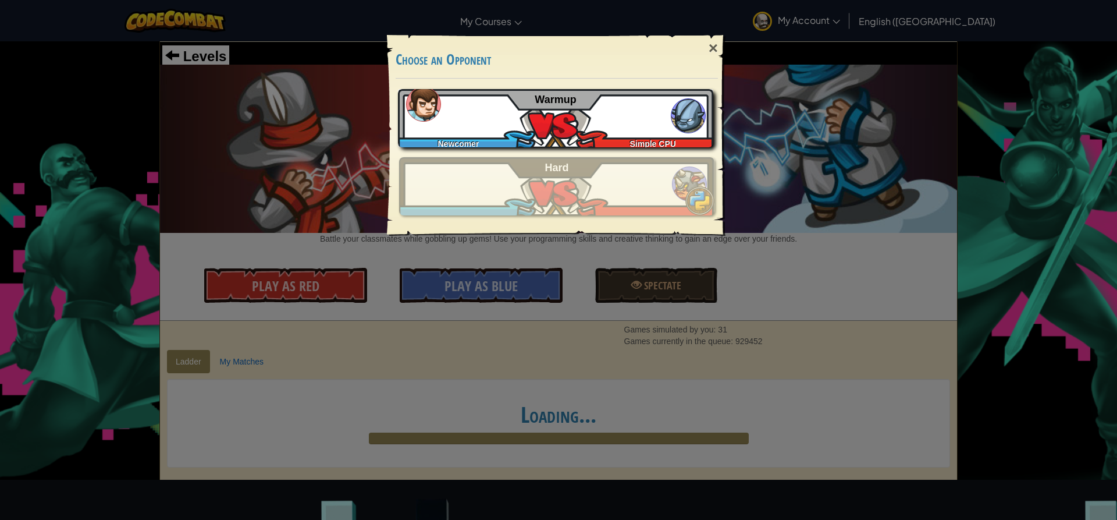
click at [507, 119] on div "Newcomer Simple CPU Warmup" at bounding box center [555, 118] width 315 height 58
